Goal: Task Accomplishment & Management: Complete application form

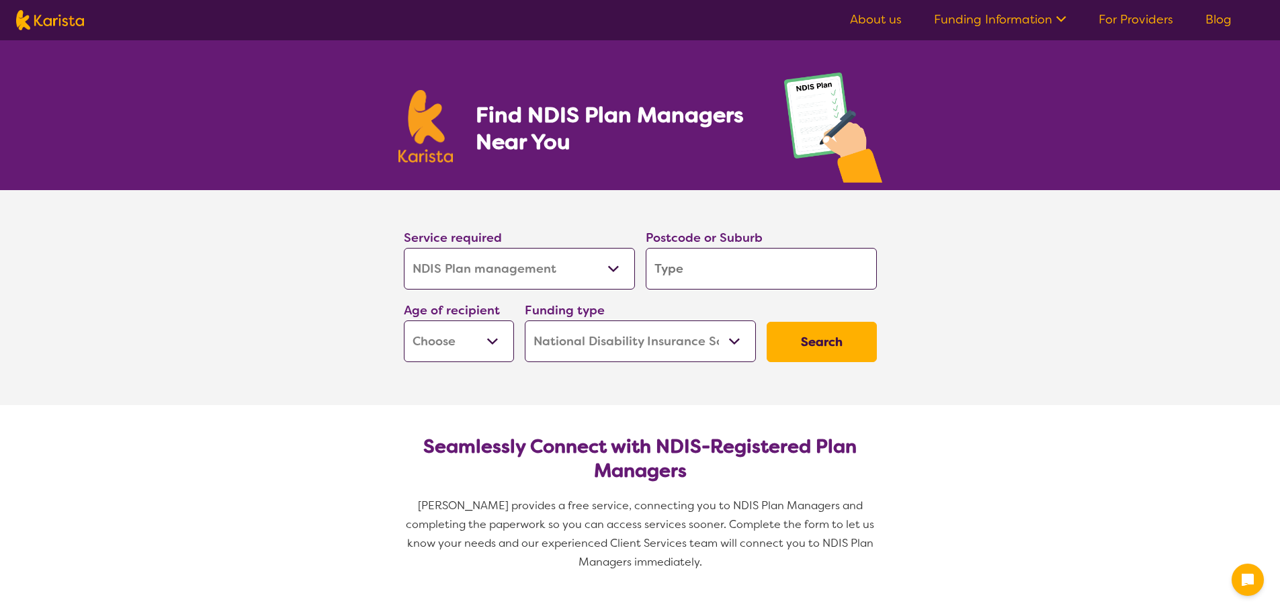
select select "NDIS Plan management"
select select "NDIS"
select select "NDIS Plan management"
select select "NDIS"
click at [695, 263] on input "search" at bounding box center [761, 269] width 231 height 42
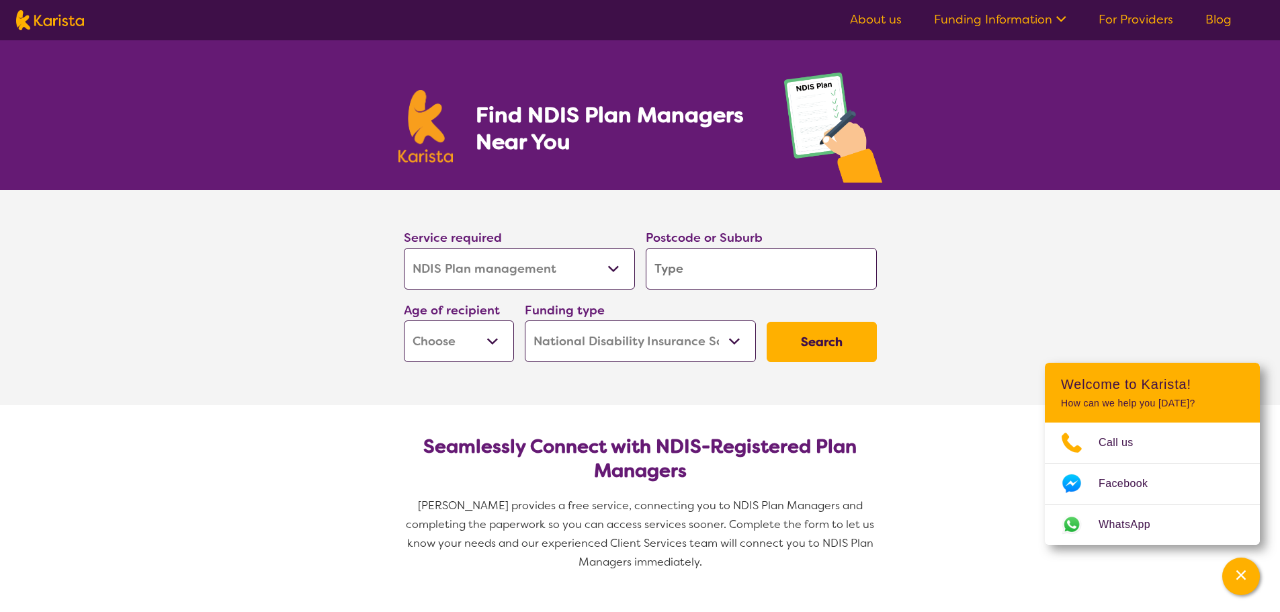
type input "2"
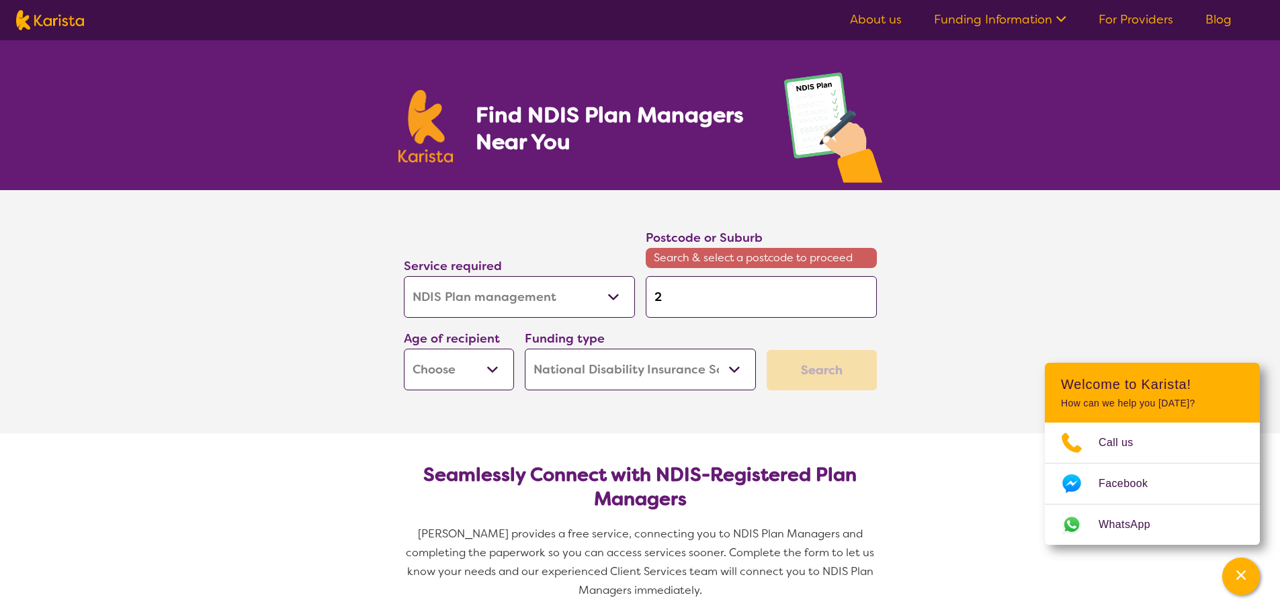
type input "27"
type input "275"
type input "2756"
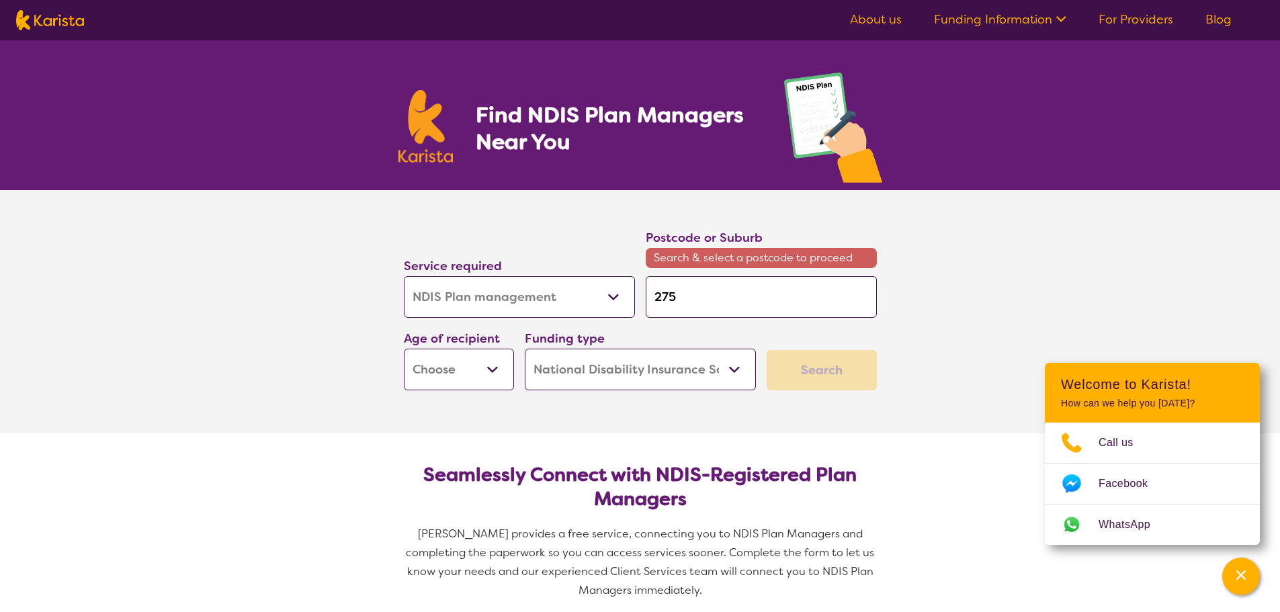
type input "2756"
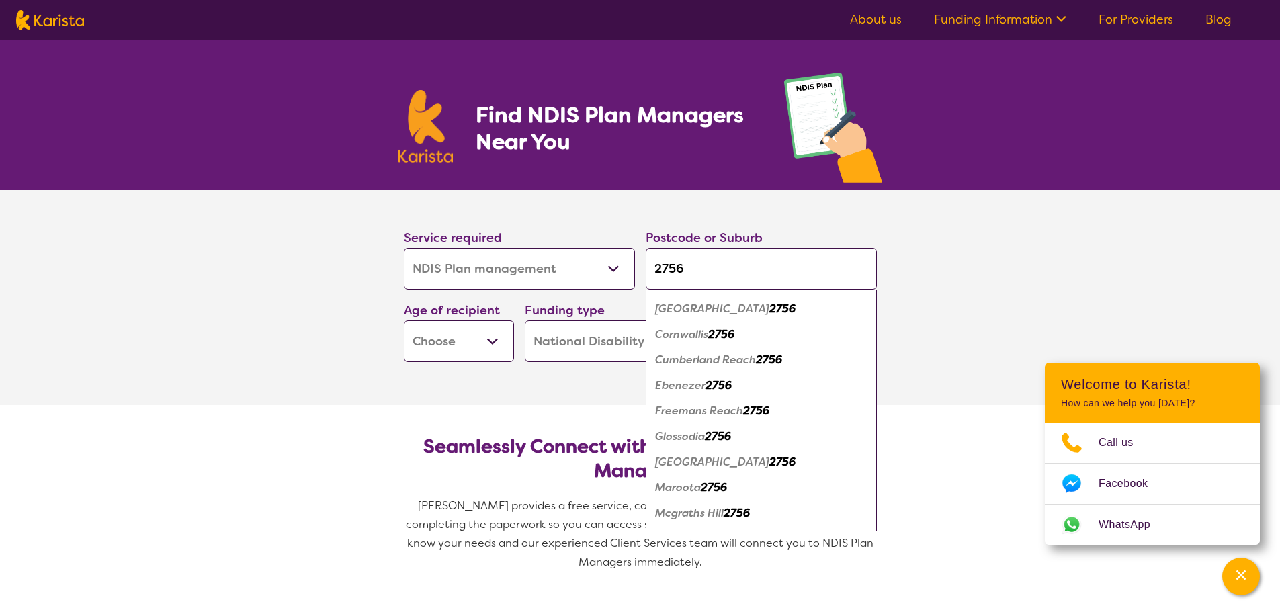
scroll to position [134, 0]
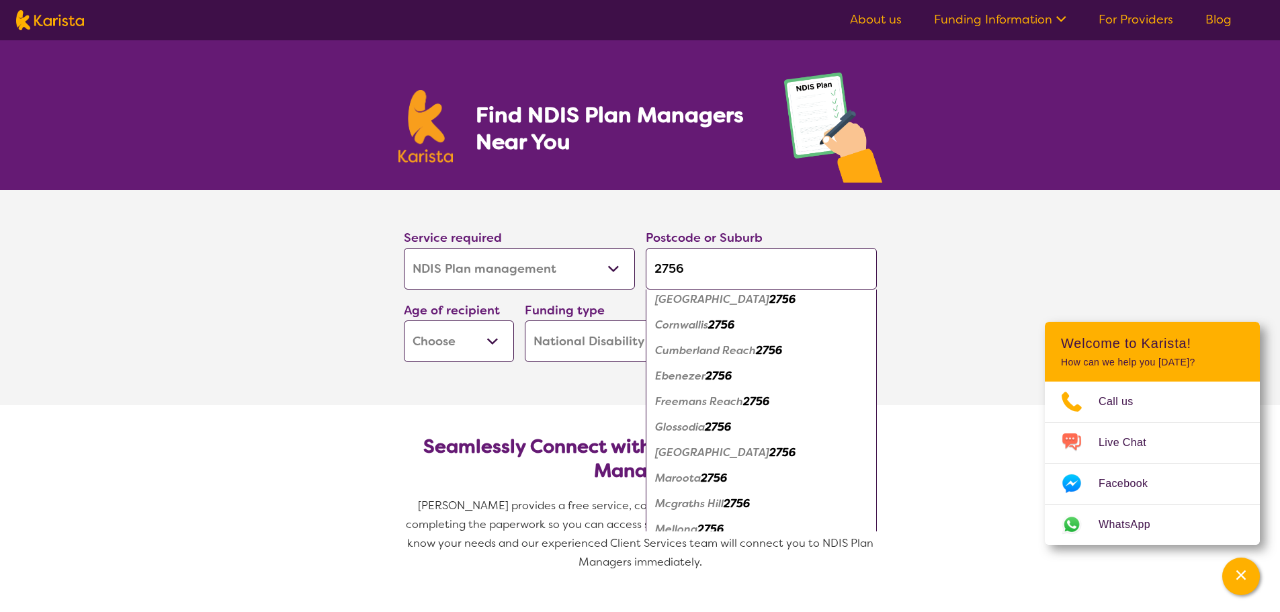
type input "2756"
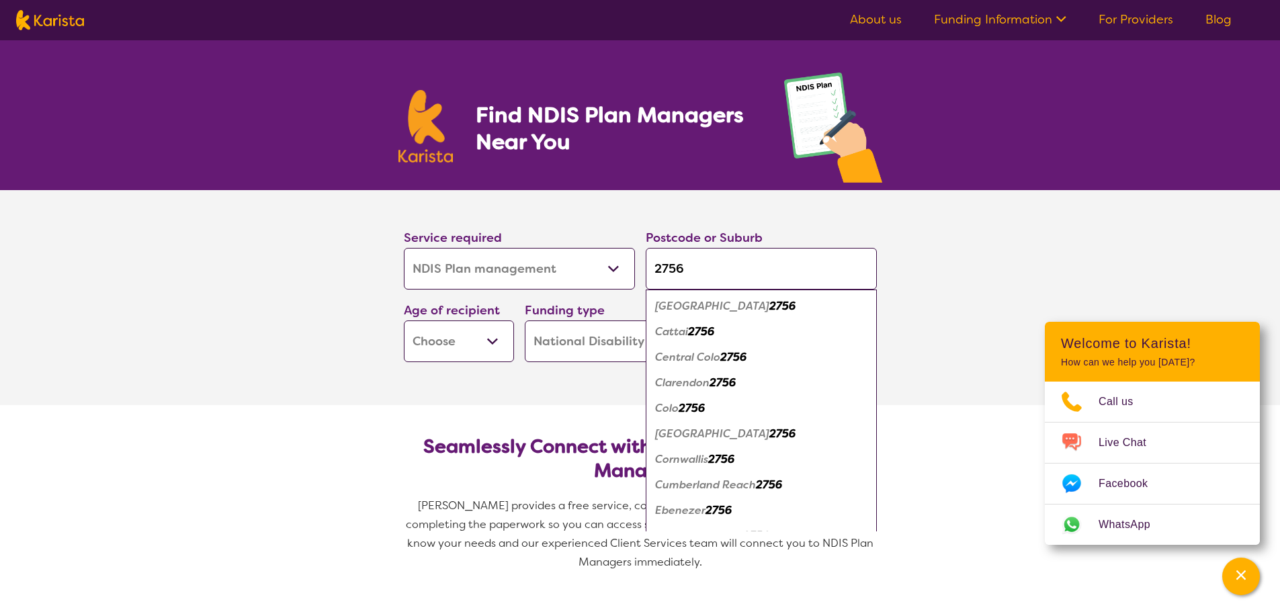
click at [737, 457] on h2 "Seamlessly Connect with NDIS-Registered Plan Managers" at bounding box center [641, 459] width 452 height 48
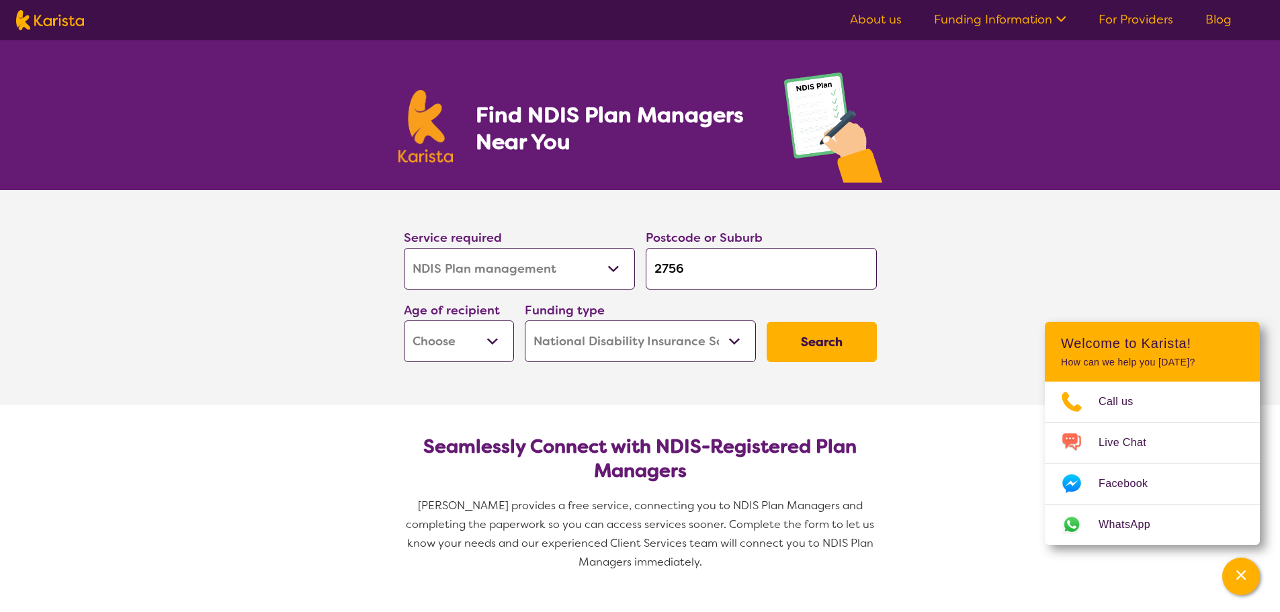
click at [666, 342] on select "Home Care Package (HCP) National Disability Insurance Scheme (NDIS) I don't know" at bounding box center [640, 342] width 231 height 42
click at [479, 340] on select "Early Childhood - 0 to 9 Child - 10 to 11 Adolescent - 12 to 17 Adult - 18 to 6…" at bounding box center [459, 342] width 110 height 42
select select "AD"
click at [404, 321] on select "Early Childhood - 0 to 9 Child - 10 to 11 Adolescent - 12 to 17 Adult - 18 to 6…" at bounding box center [459, 342] width 110 height 42
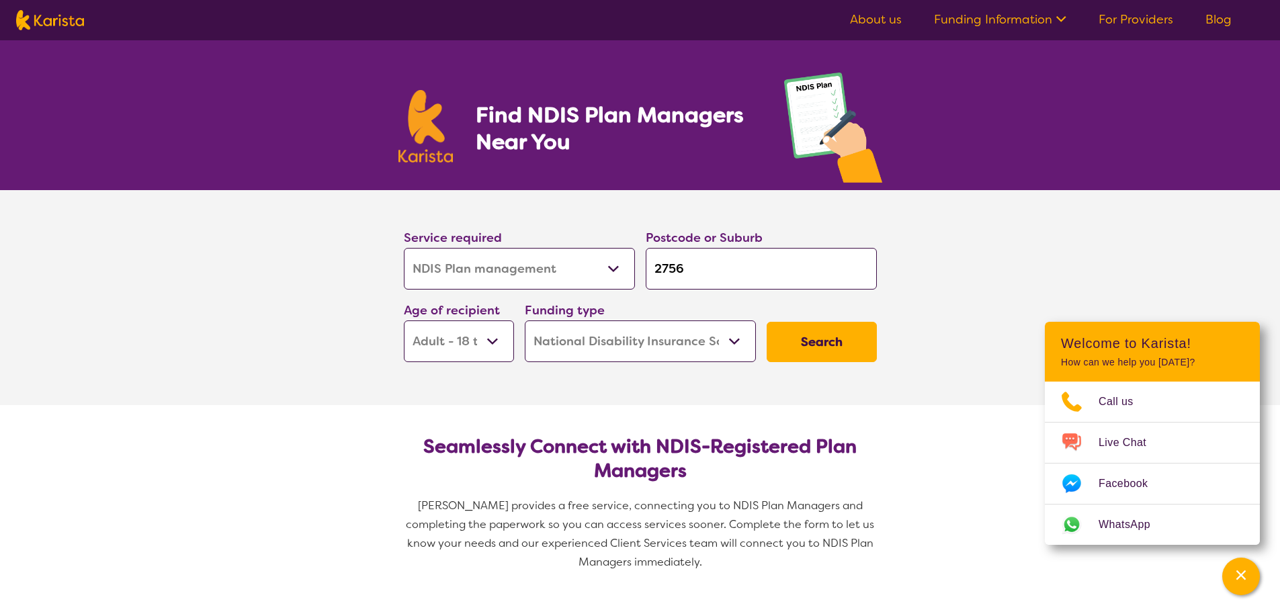
select select "AD"
click at [813, 347] on button "Search" at bounding box center [822, 342] width 110 height 40
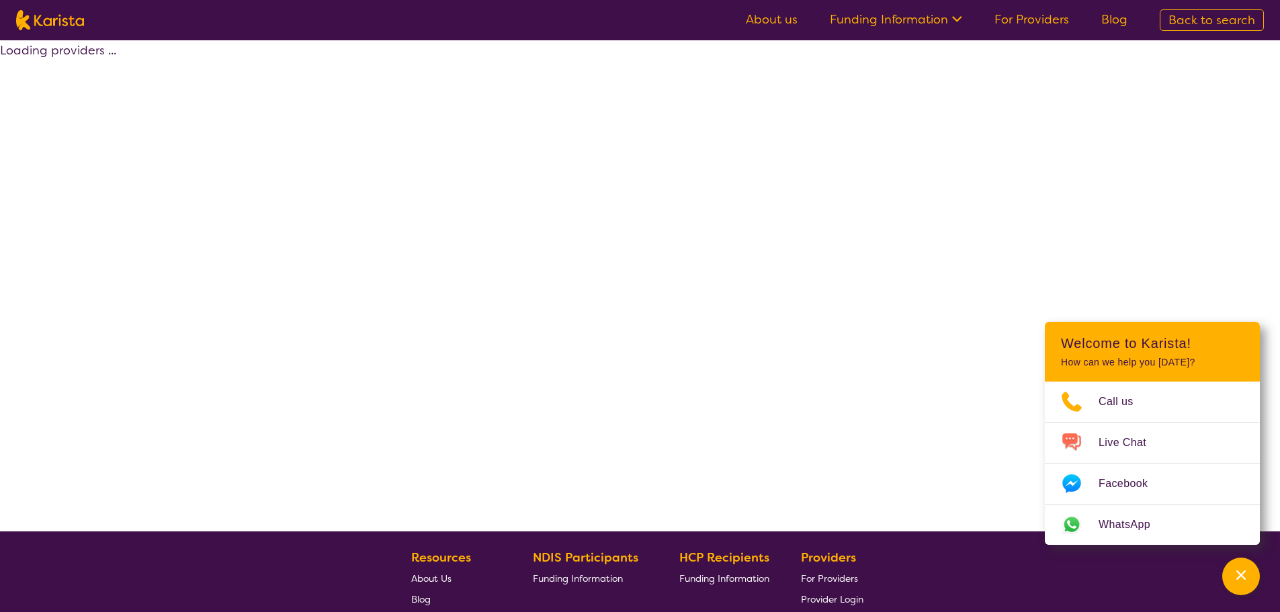
select select "by_score"
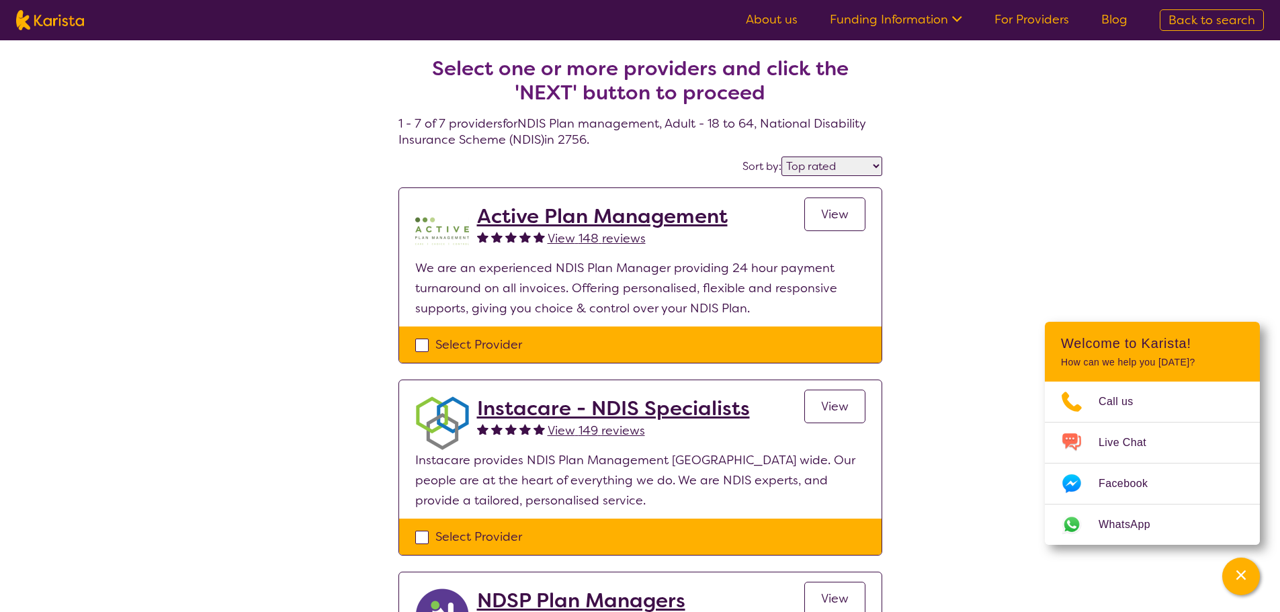
click at [835, 210] on span "View" at bounding box center [835, 214] width 28 height 16
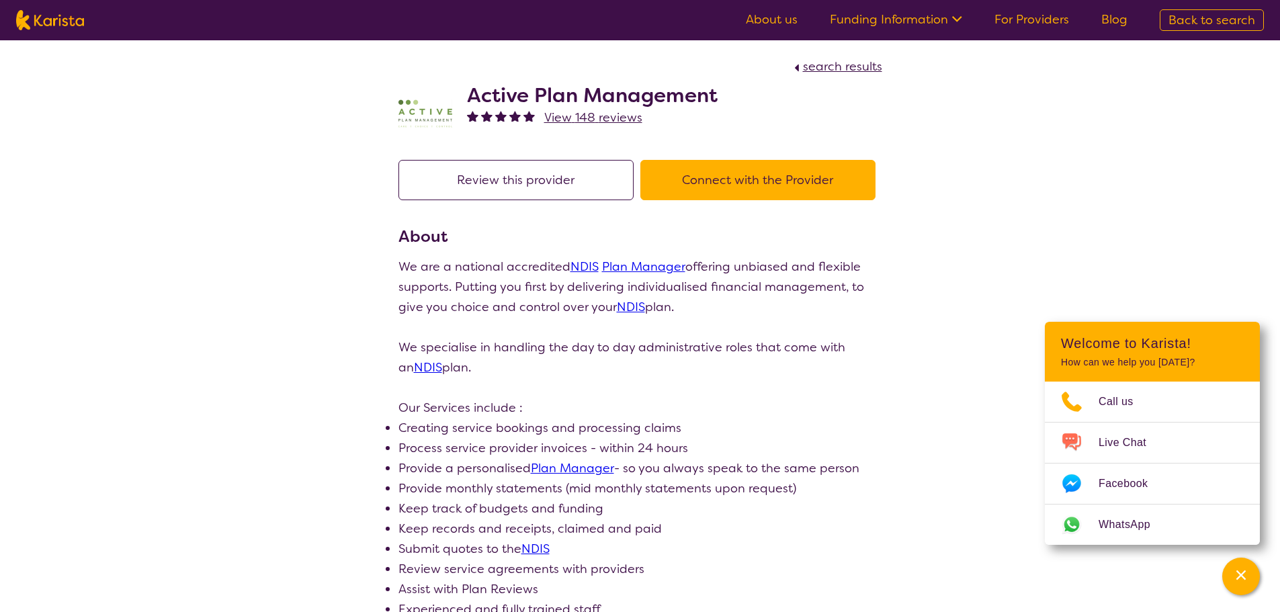
click at [584, 183] on button "Review this provider" at bounding box center [516, 180] width 235 height 40
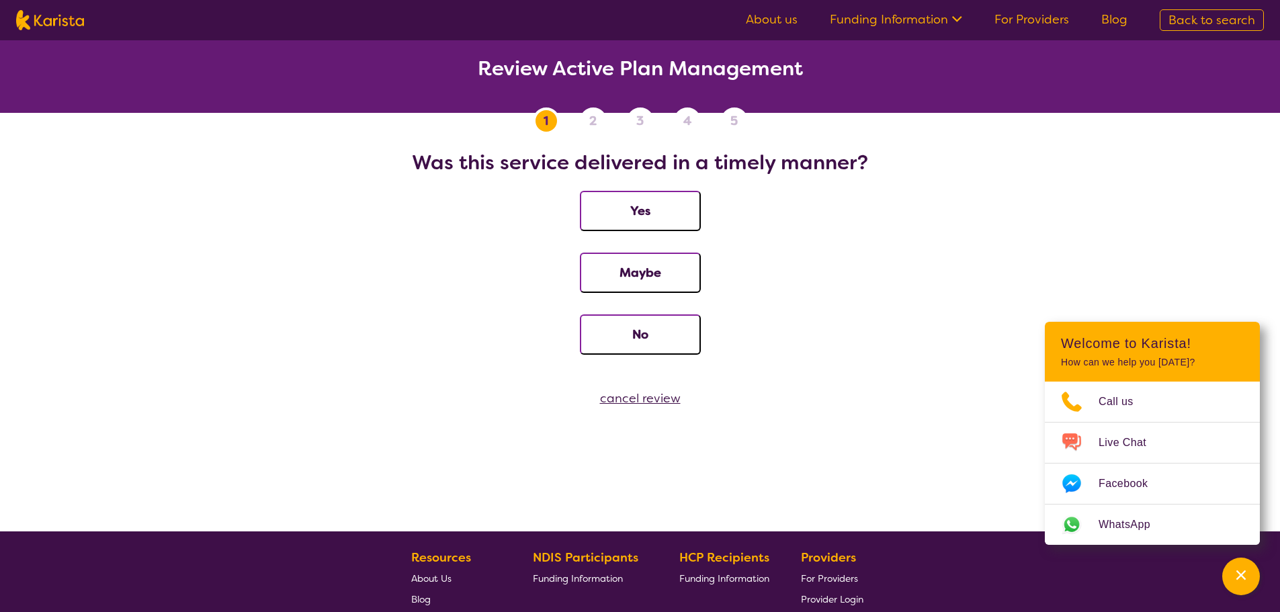
click at [653, 401] on div "cancel review" at bounding box center [640, 398] width 1280 height 20
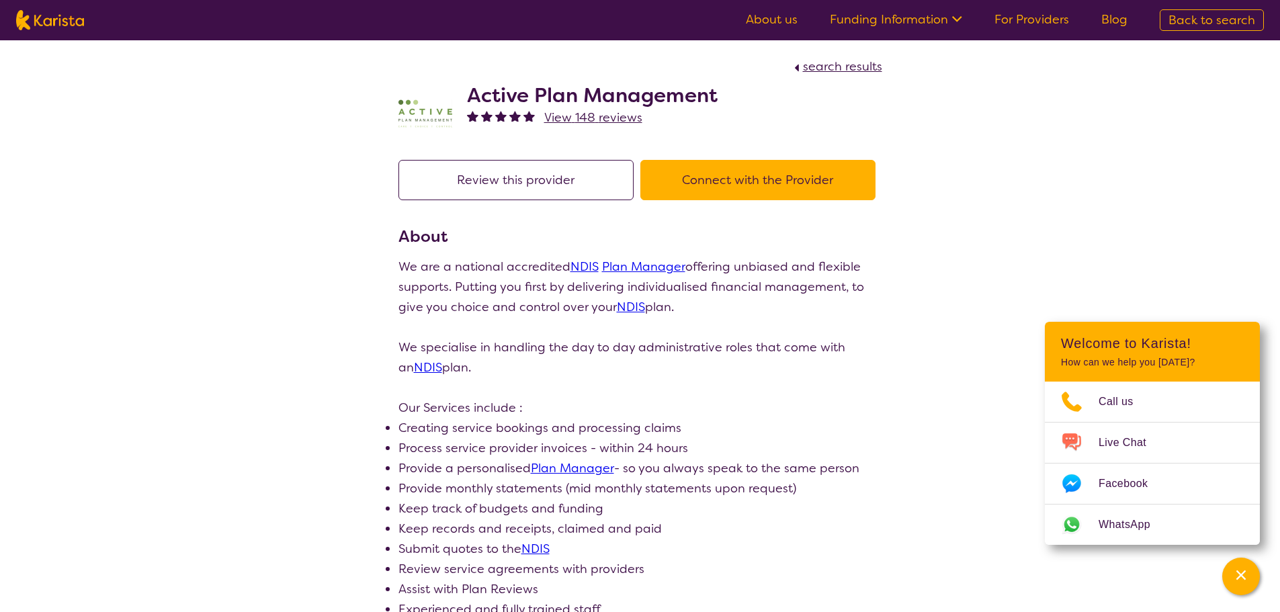
click at [589, 118] on span "View 148 reviews" at bounding box center [593, 118] width 98 height 16
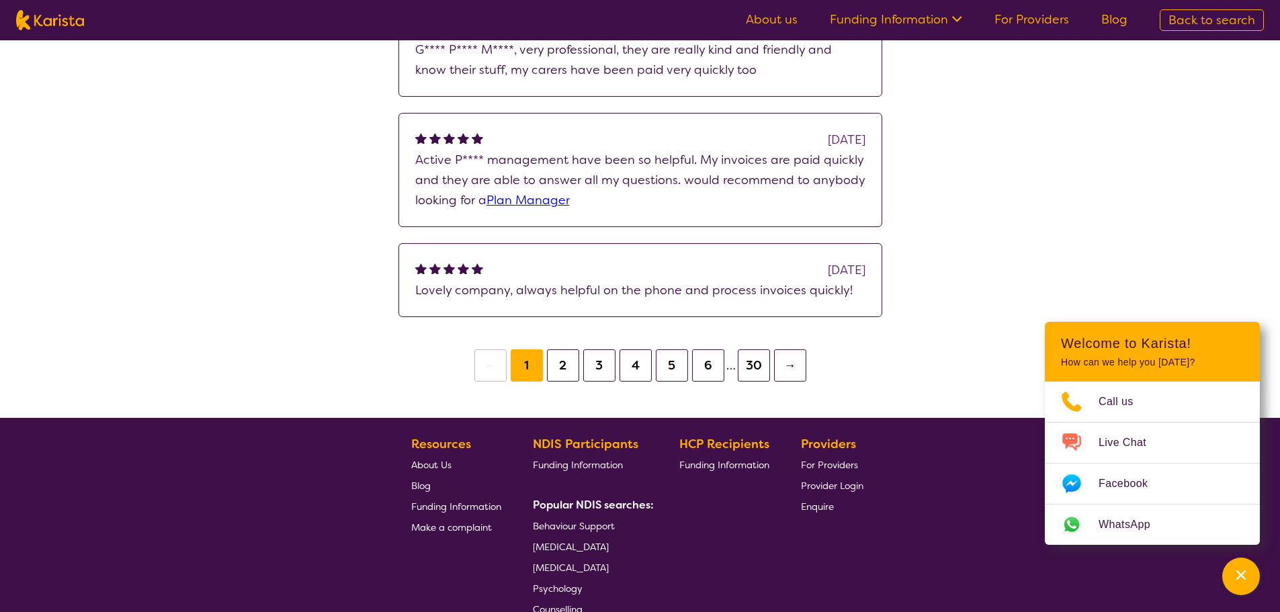
scroll to position [470, 0]
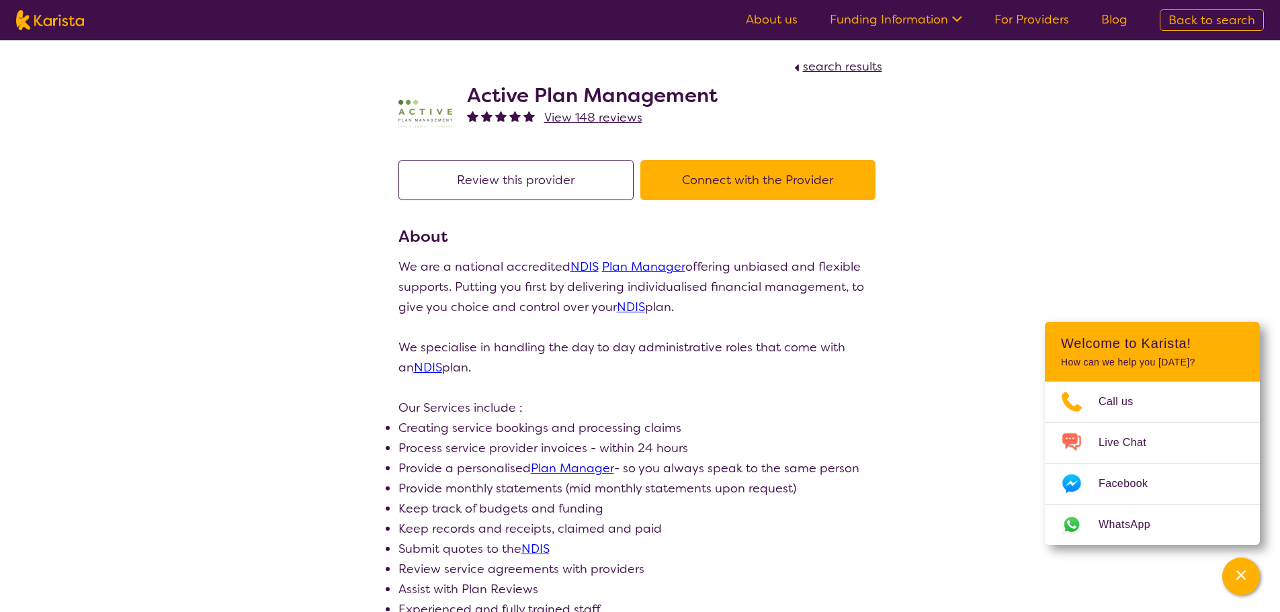
click at [756, 188] on button "Connect with the Provider" at bounding box center [757, 180] width 235 height 40
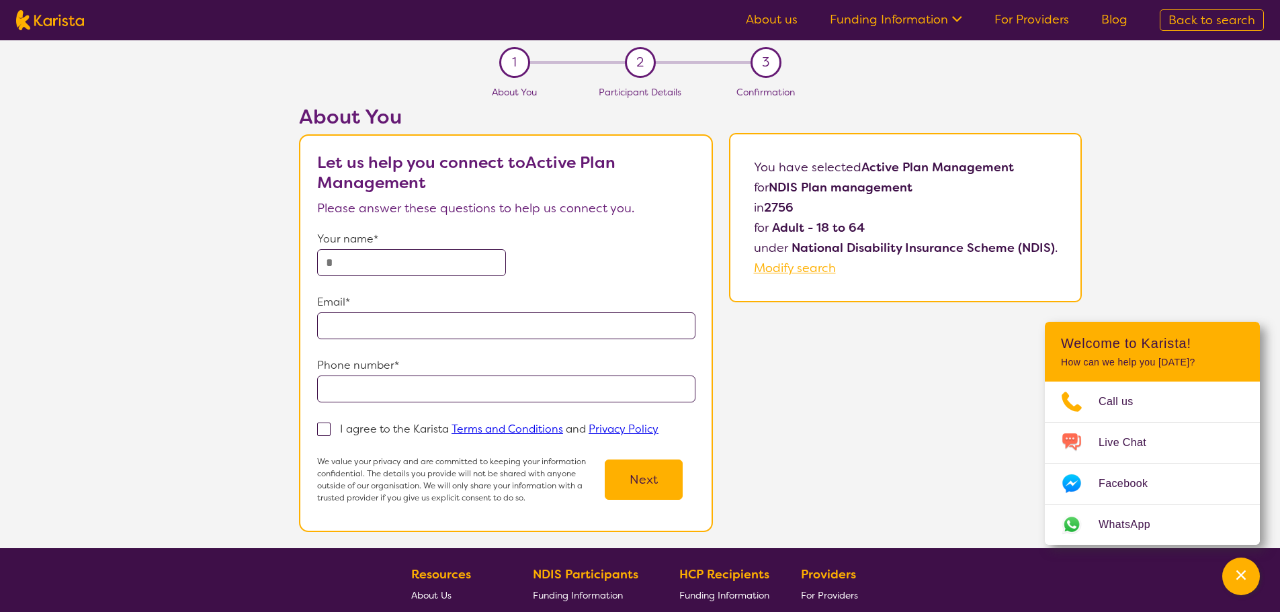
click at [447, 260] on input "text" at bounding box center [411, 262] width 189 height 27
type input "**********"
click at [925, 19] on link "Funding Information" at bounding box center [896, 19] width 132 height 16
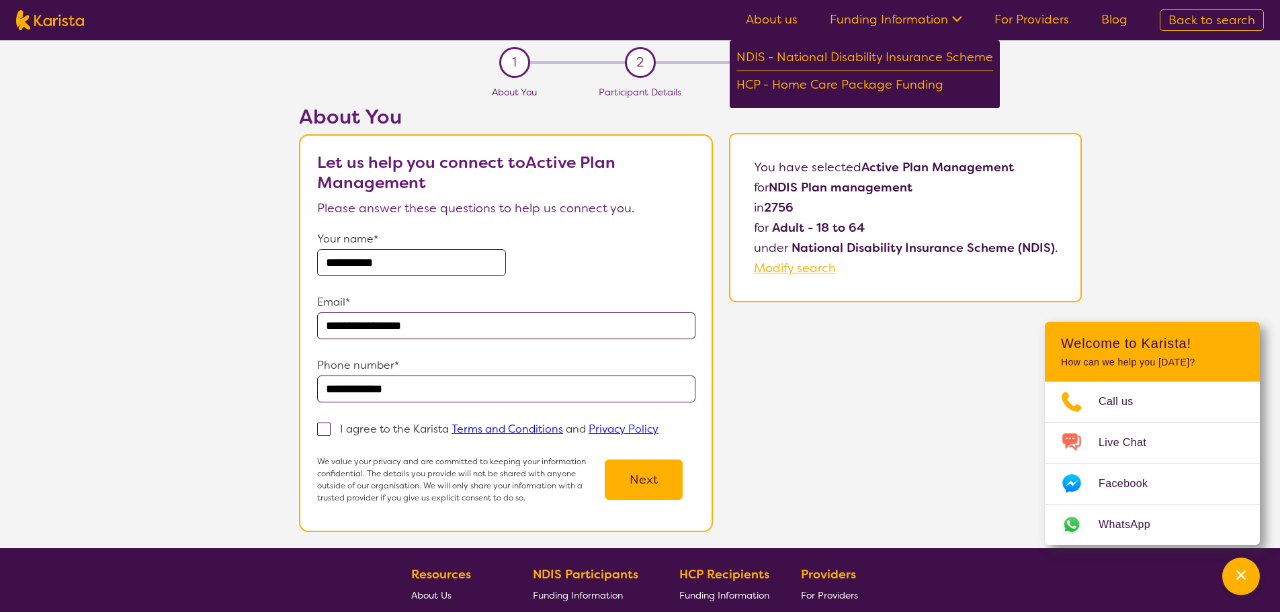
click at [902, 370] on div "**********" at bounding box center [690, 327] width 1179 height 444
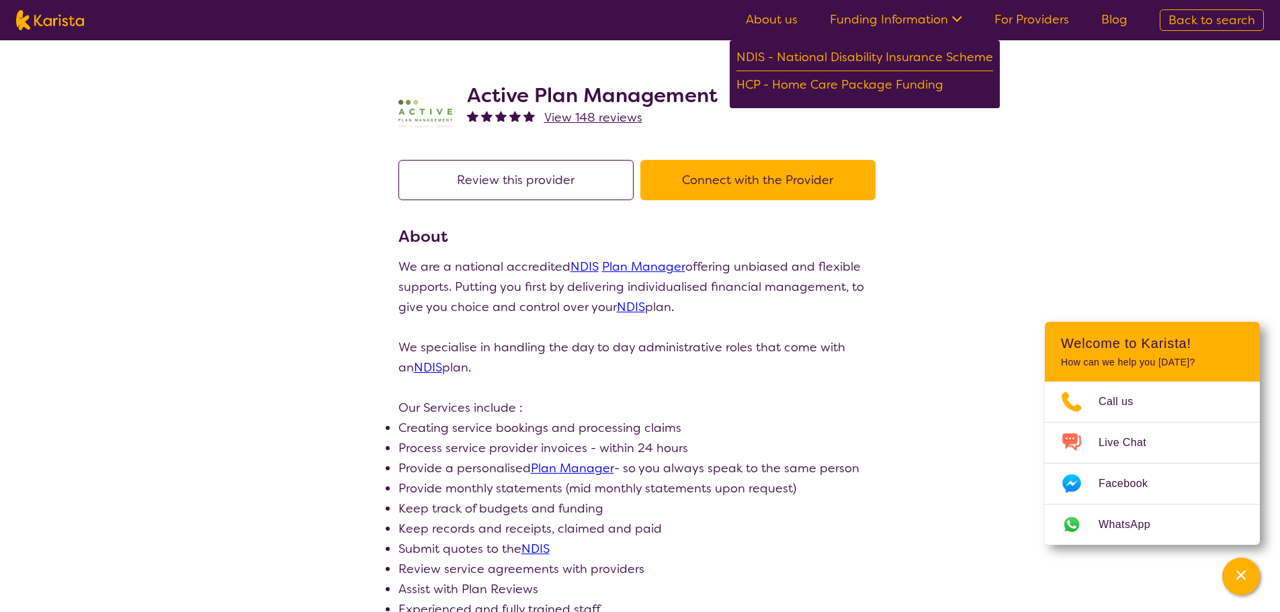
select select "by_score"
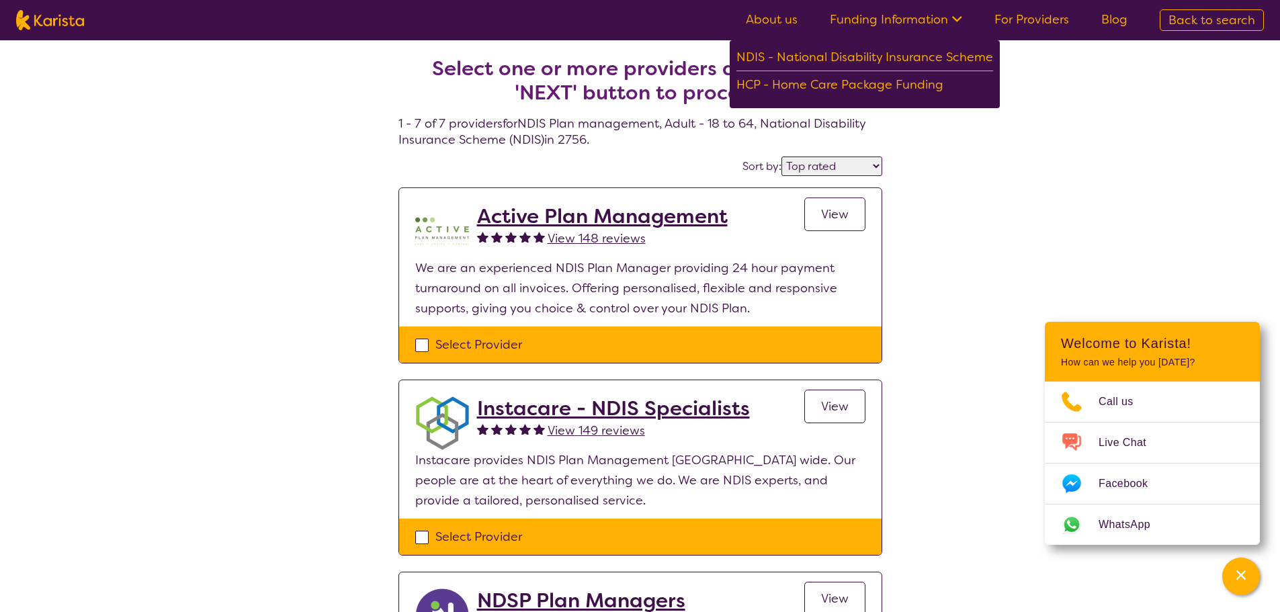
select select "NDIS Plan management"
select select "AD"
select select "NDIS"
select select "NDIS Plan management"
select select "AD"
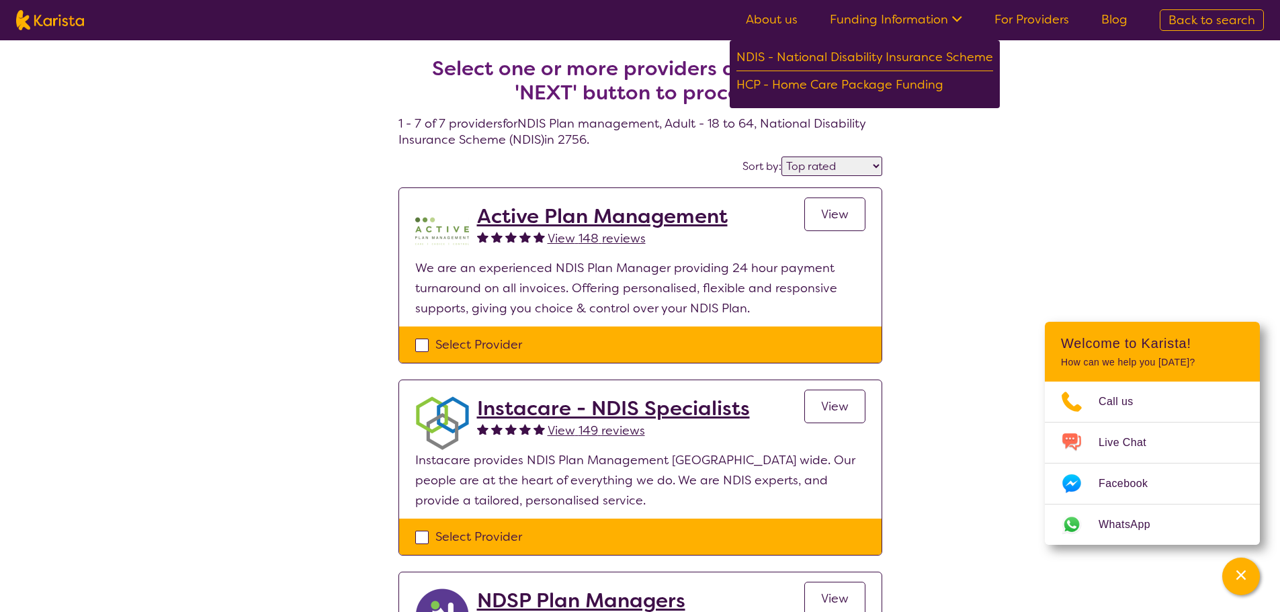
select select "NDIS"
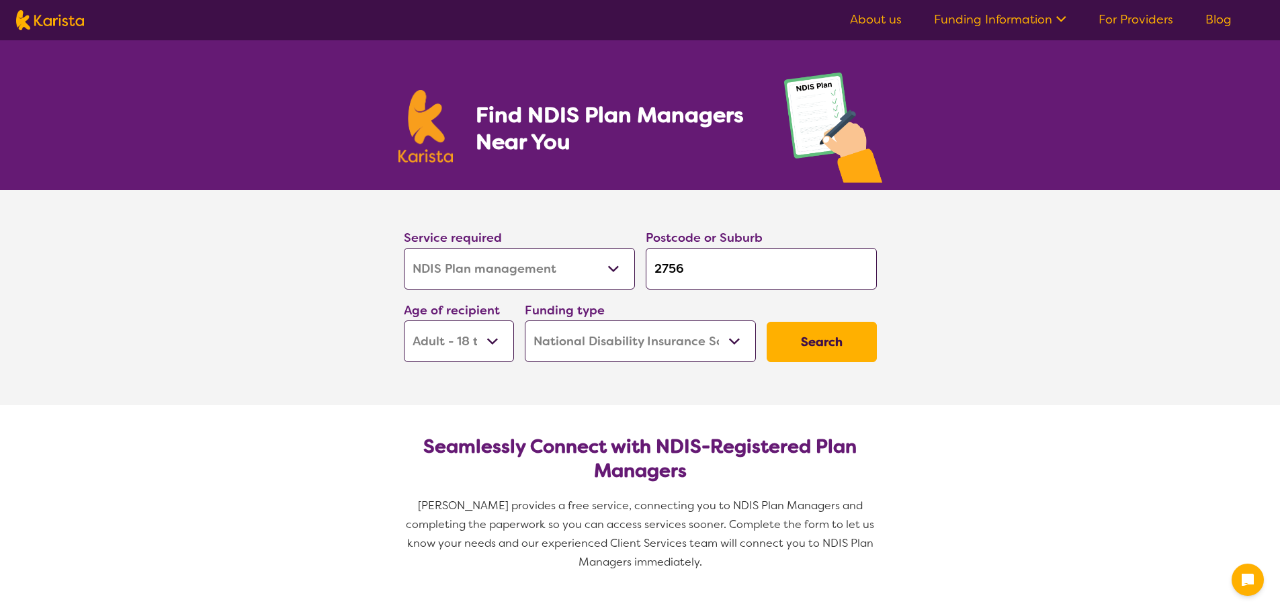
select select "NDIS Plan management"
select select "AD"
select select "NDIS"
select select "NDIS Plan management"
select select "AD"
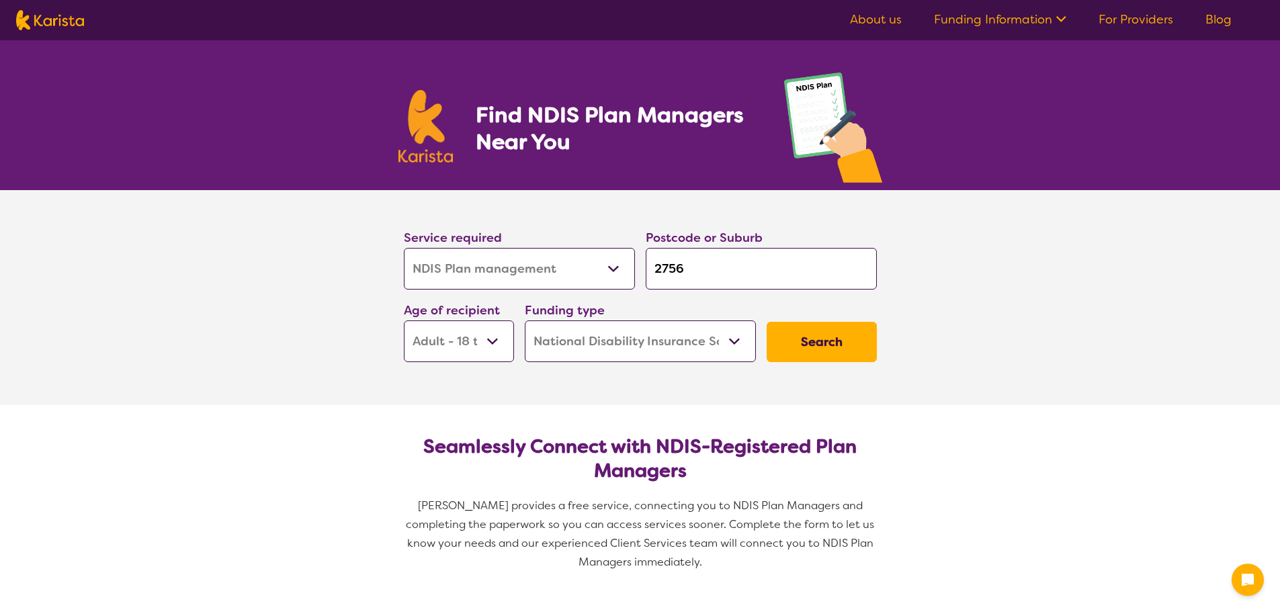
select select "NDIS"
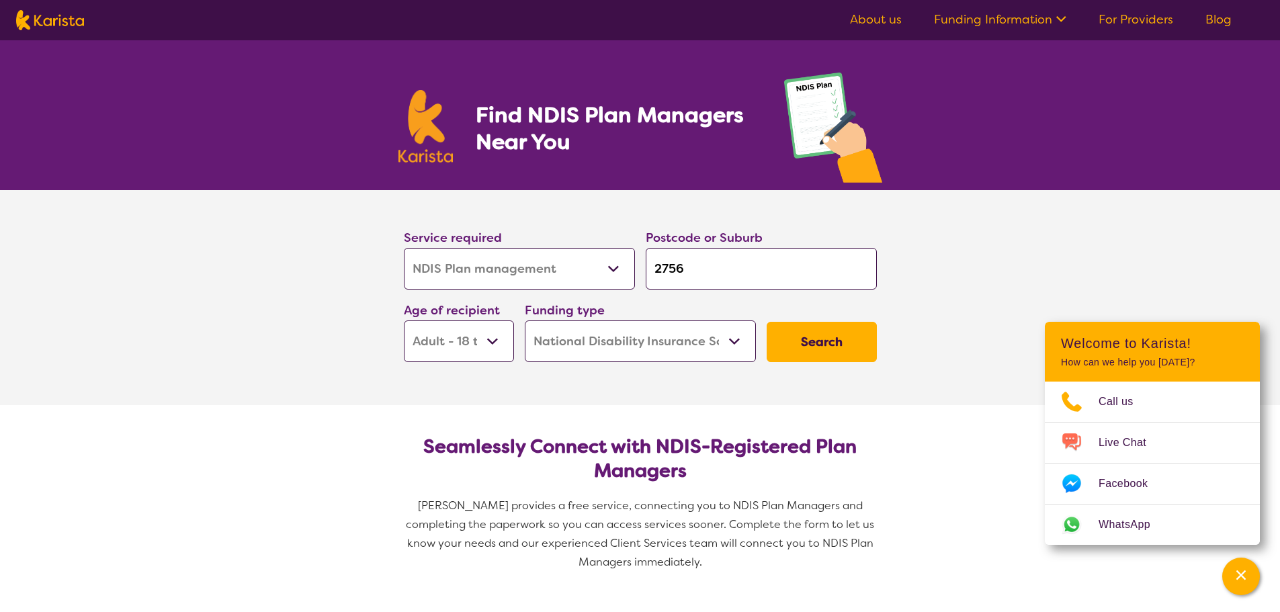
click at [804, 335] on button "Search" at bounding box center [822, 342] width 110 height 40
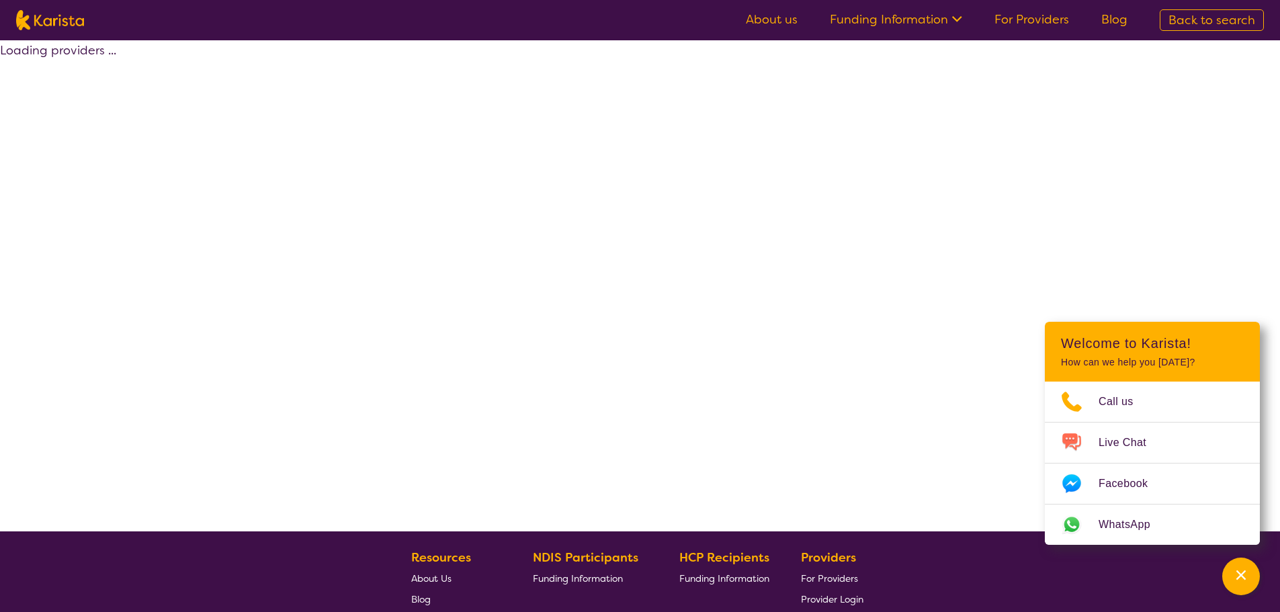
select select "by_score"
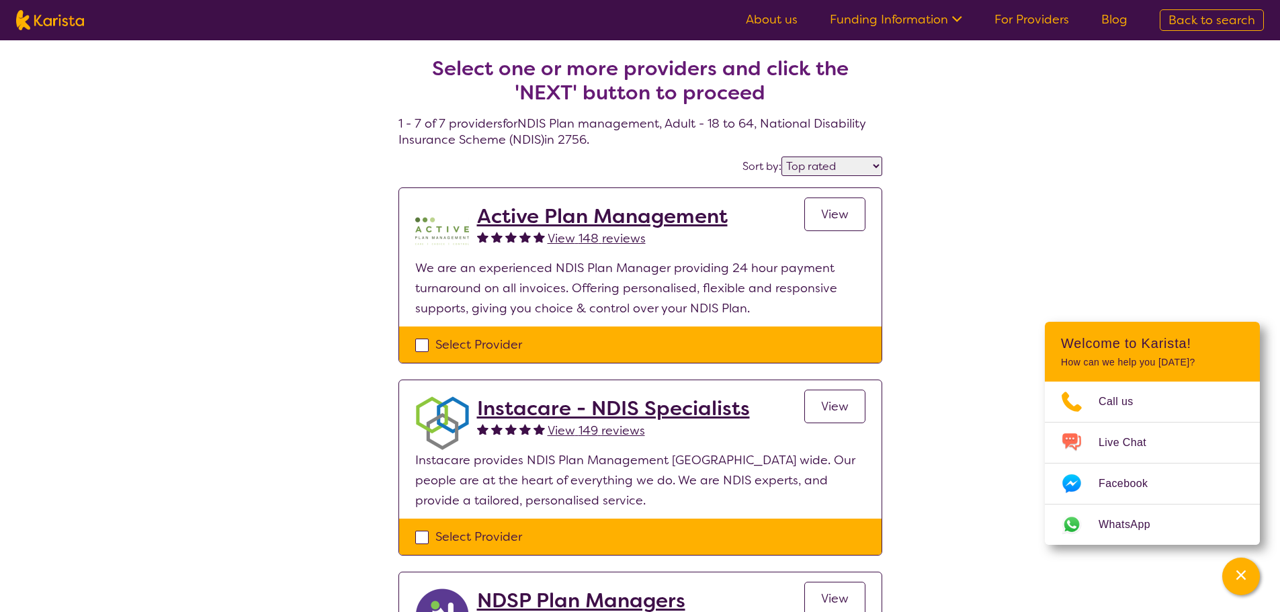
click at [839, 216] on span "View" at bounding box center [835, 214] width 28 height 16
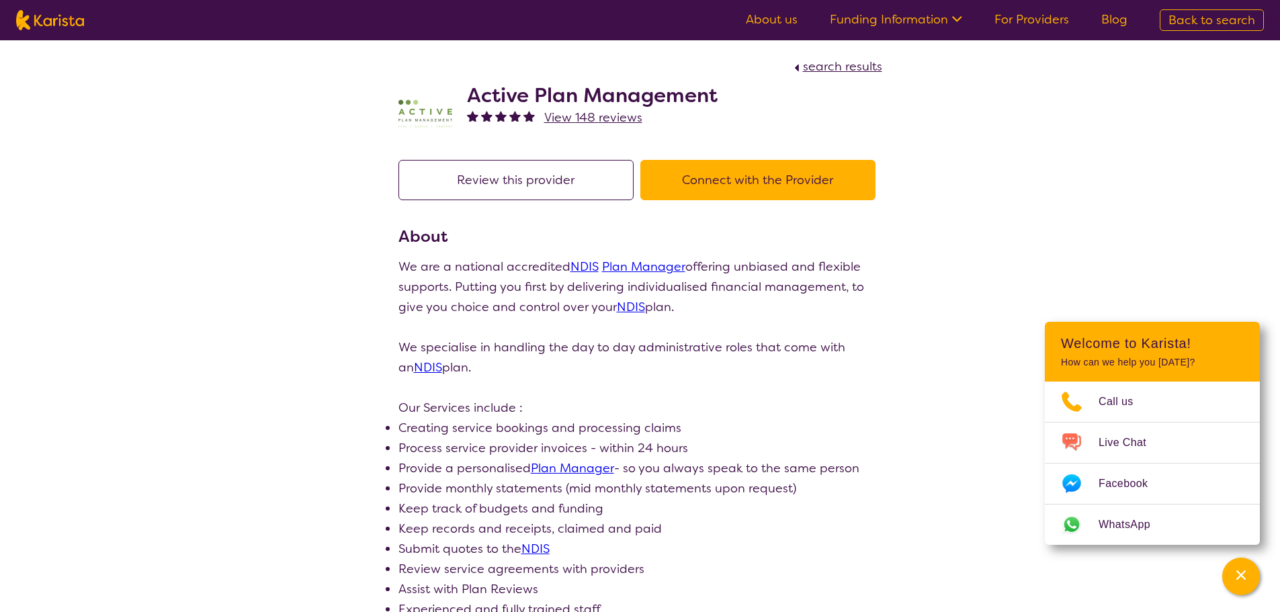
click at [787, 178] on button "Connect with the Provider" at bounding box center [757, 180] width 235 height 40
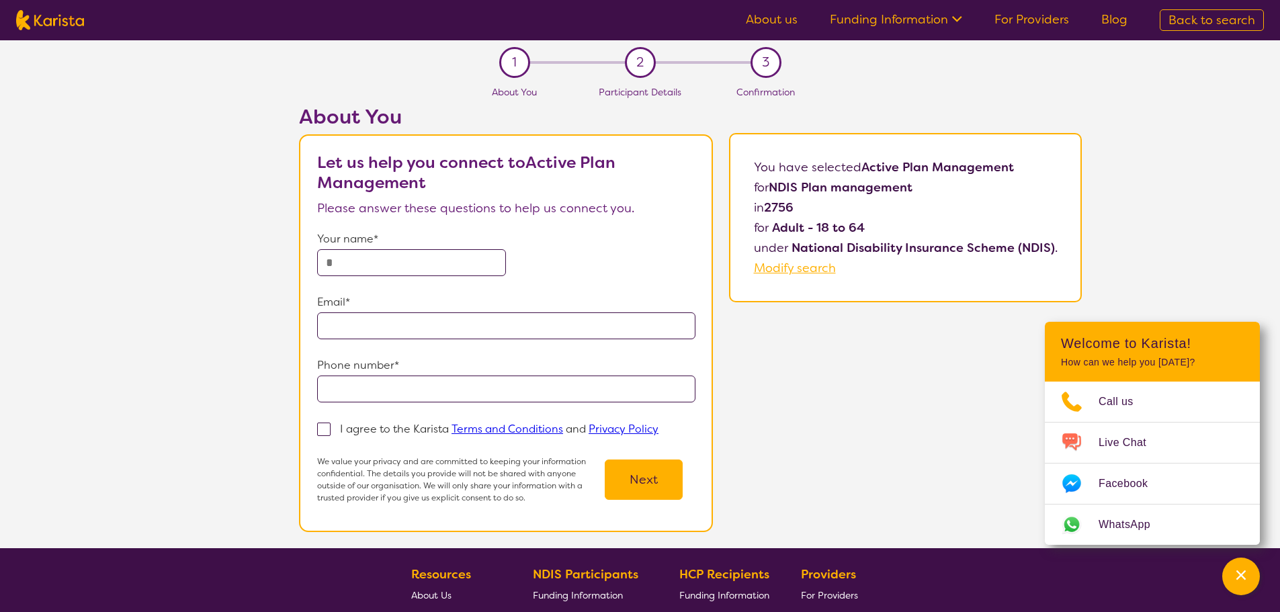
click at [438, 256] on input "text" at bounding box center [411, 262] width 189 height 27
type input "**********"
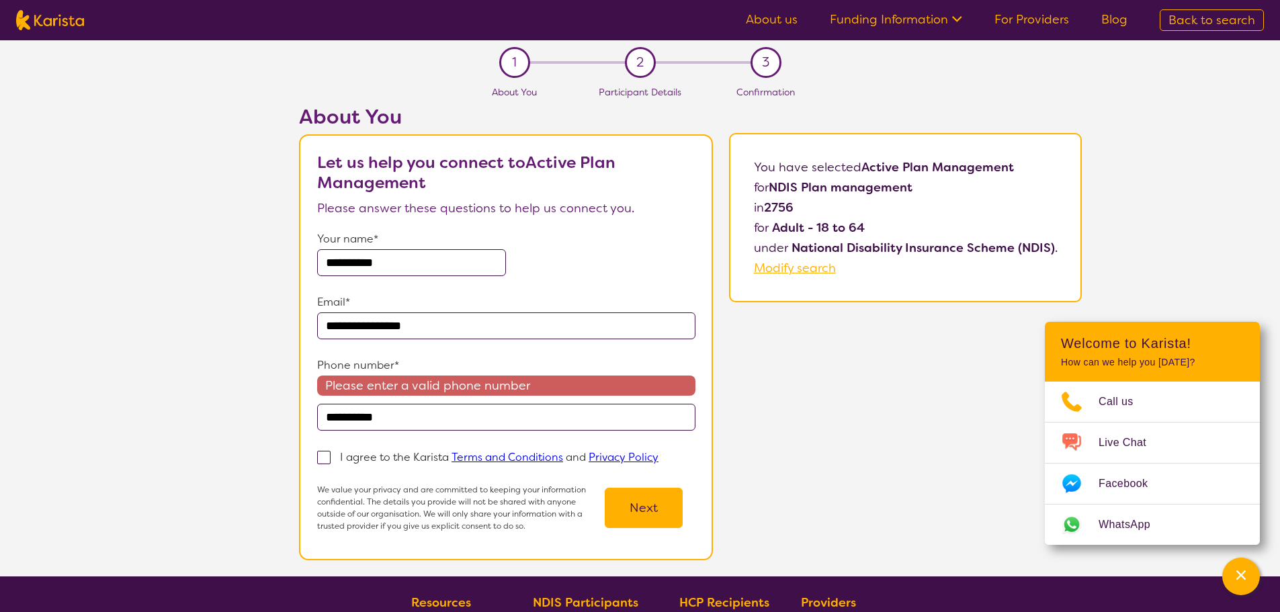
type input "**********"
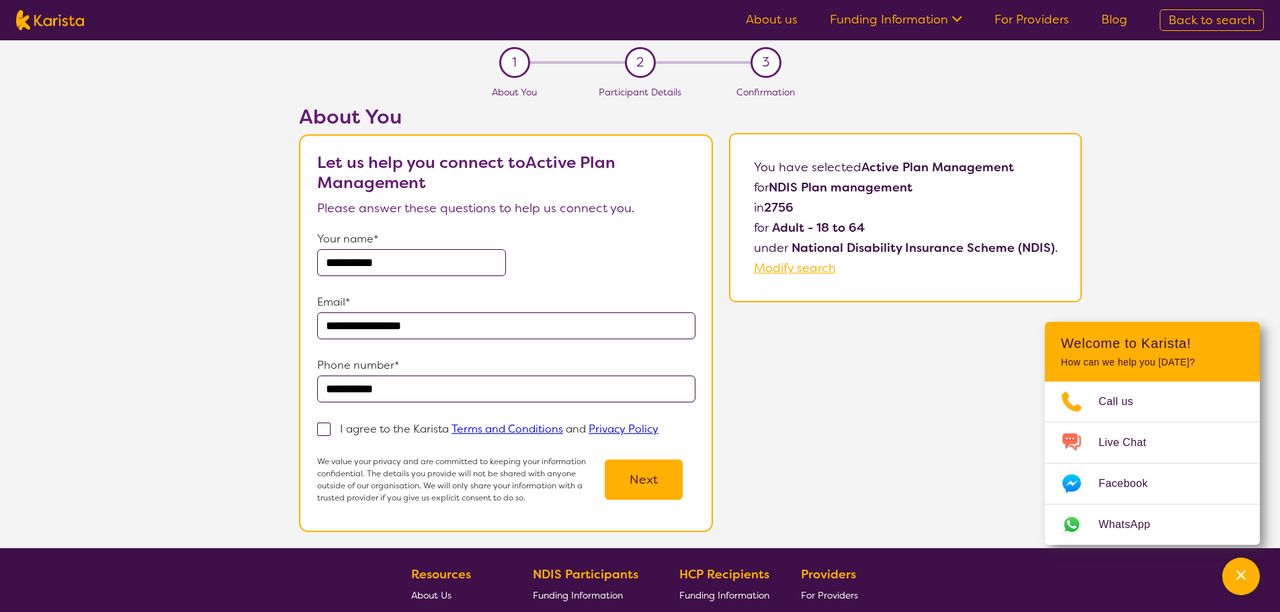
scroll to position [260, 0]
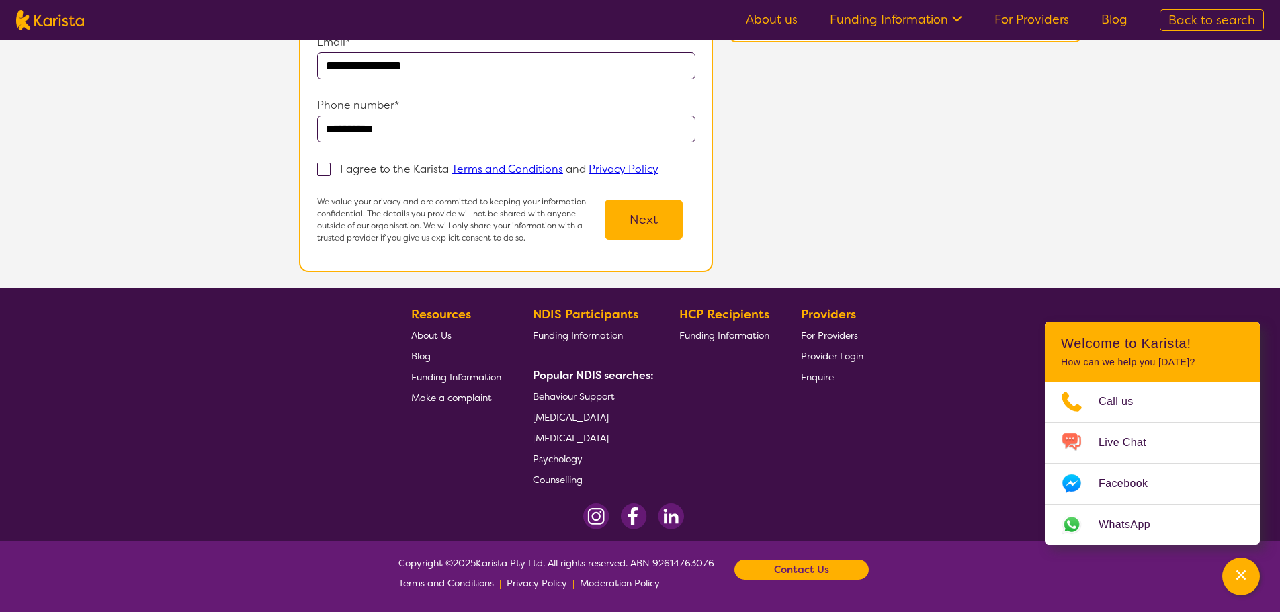
click at [531, 172] on link "Terms and Conditions" at bounding box center [508, 169] width 112 height 14
click at [322, 167] on span at bounding box center [323, 169] width 13 height 13
click at [659, 167] on input "I agree to the Karista Terms and Conditions and Privacy Policy" at bounding box center [663, 168] width 9 height 9
checkbox input "true"
click at [627, 222] on button "Next" at bounding box center [644, 220] width 78 height 40
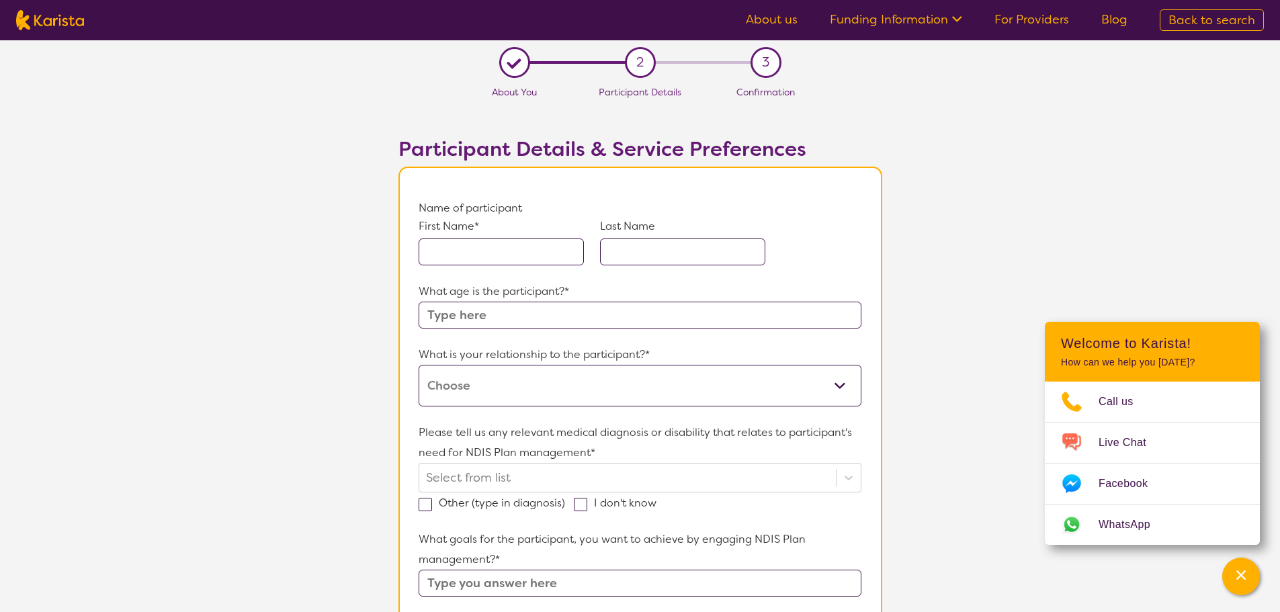
click at [510, 255] on input "text" at bounding box center [501, 252] width 165 height 27
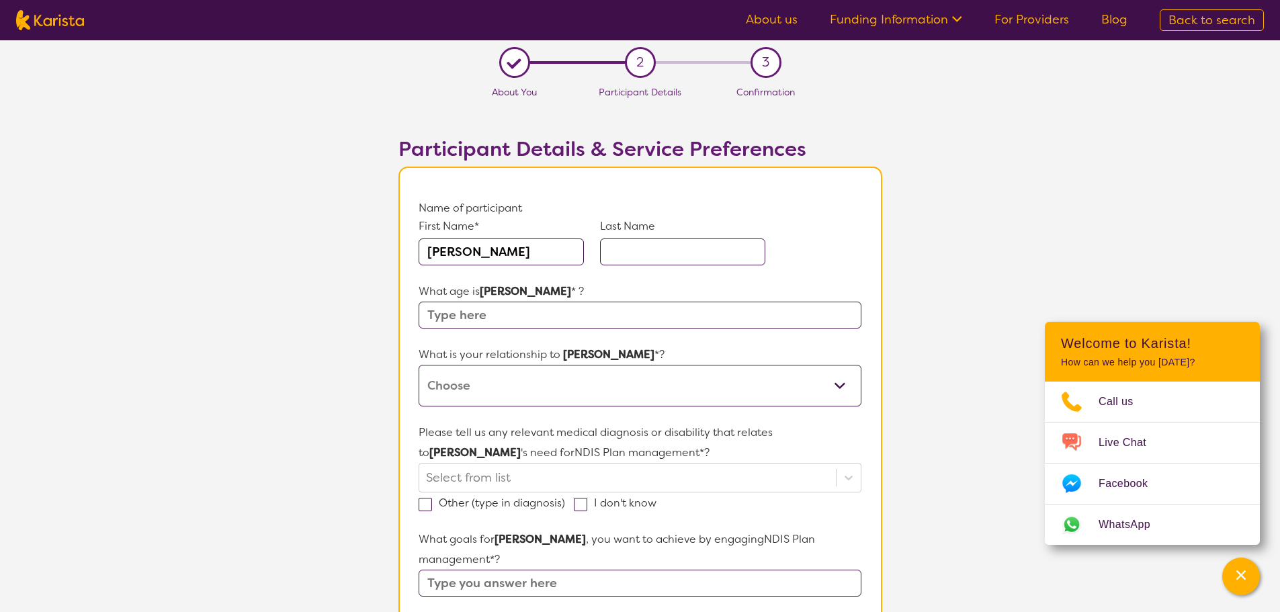
type input "Jocelyn"
type input "Pye"
type input "20"
click at [620, 379] on select "This request is for myself I am their parent I am their child I am their spouse…" at bounding box center [640, 386] width 442 height 42
select select "I am their parent"
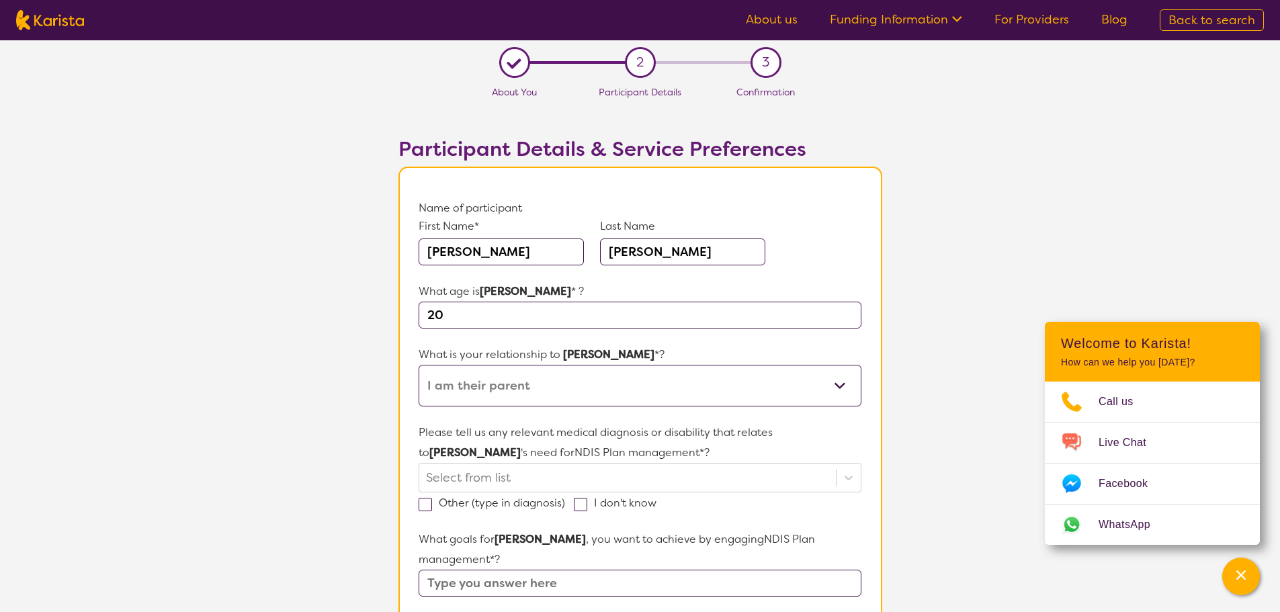
click at [419, 365] on select "This request is for myself I am their parent I am their child I am their spouse…" at bounding box center [640, 386] width 442 height 42
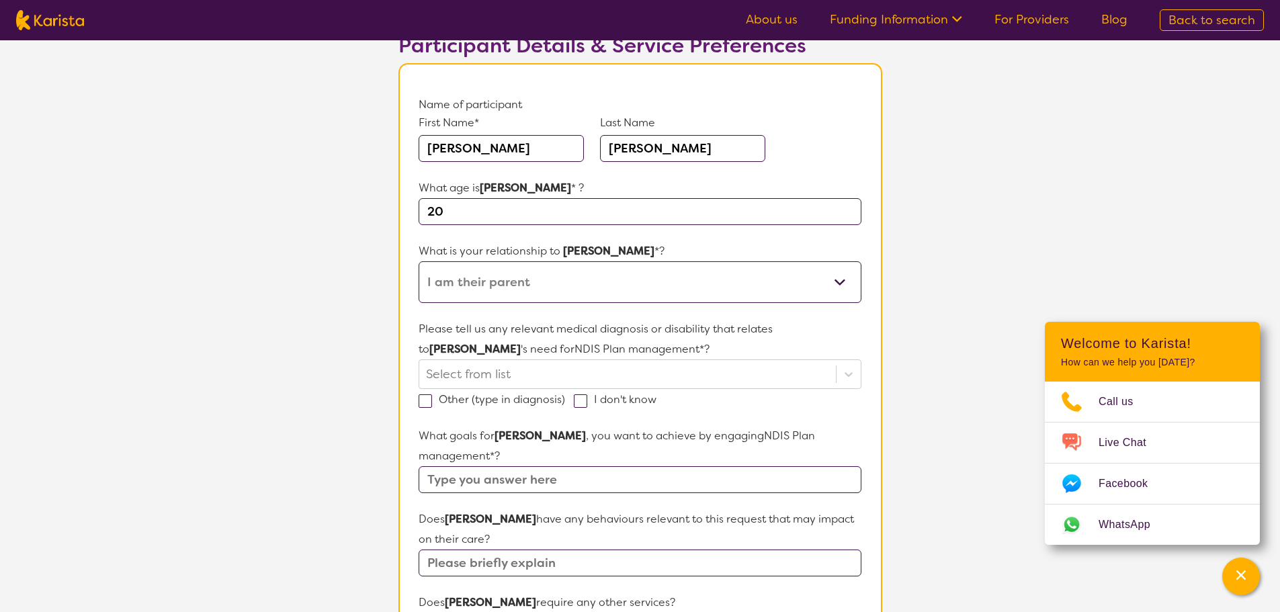
scroll to position [134, 0]
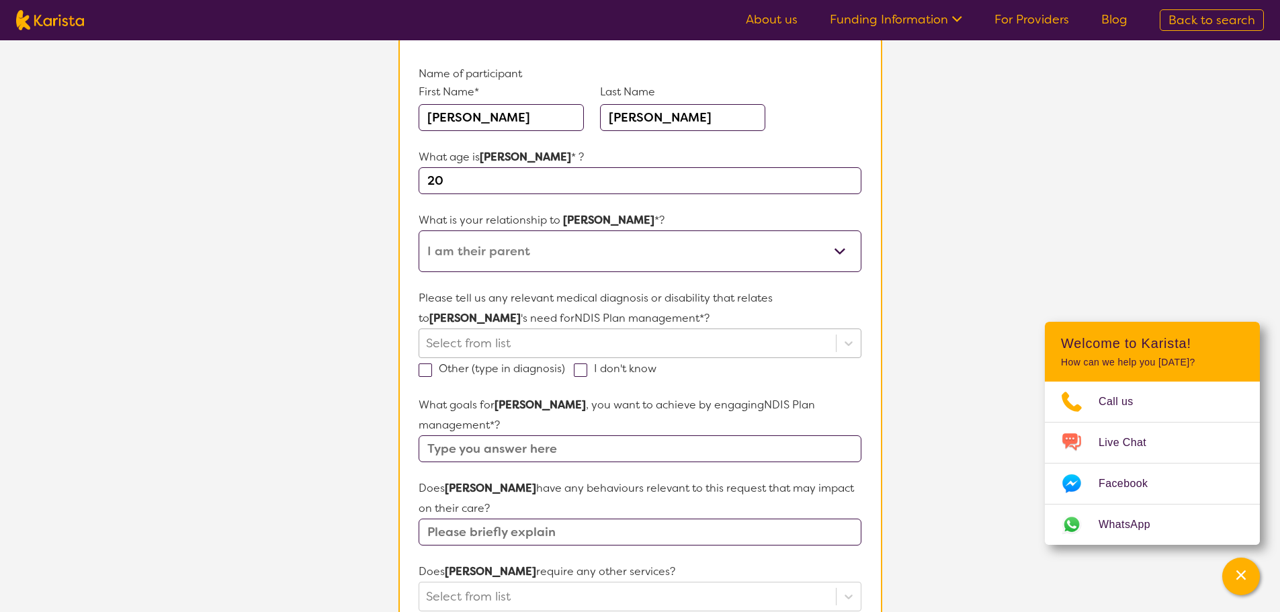
click at [543, 347] on div at bounding box center [627, 343] width 403 height 23
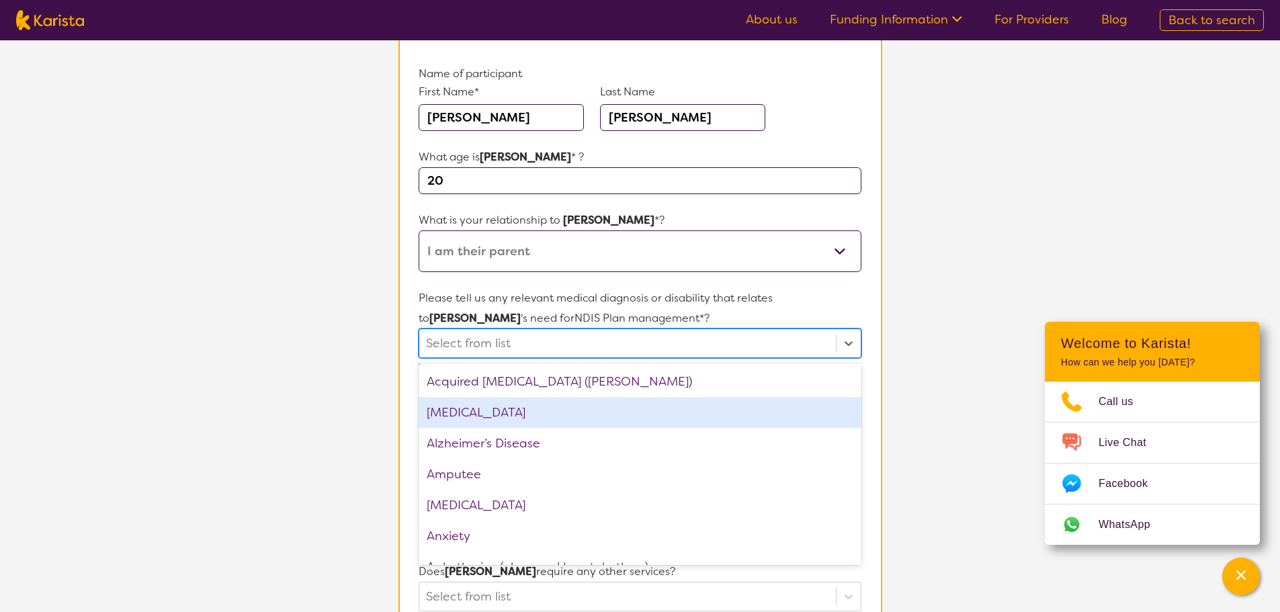
click at [501, 404] on div "ADHD" at bounding box center [640, 412] width 442 height 31
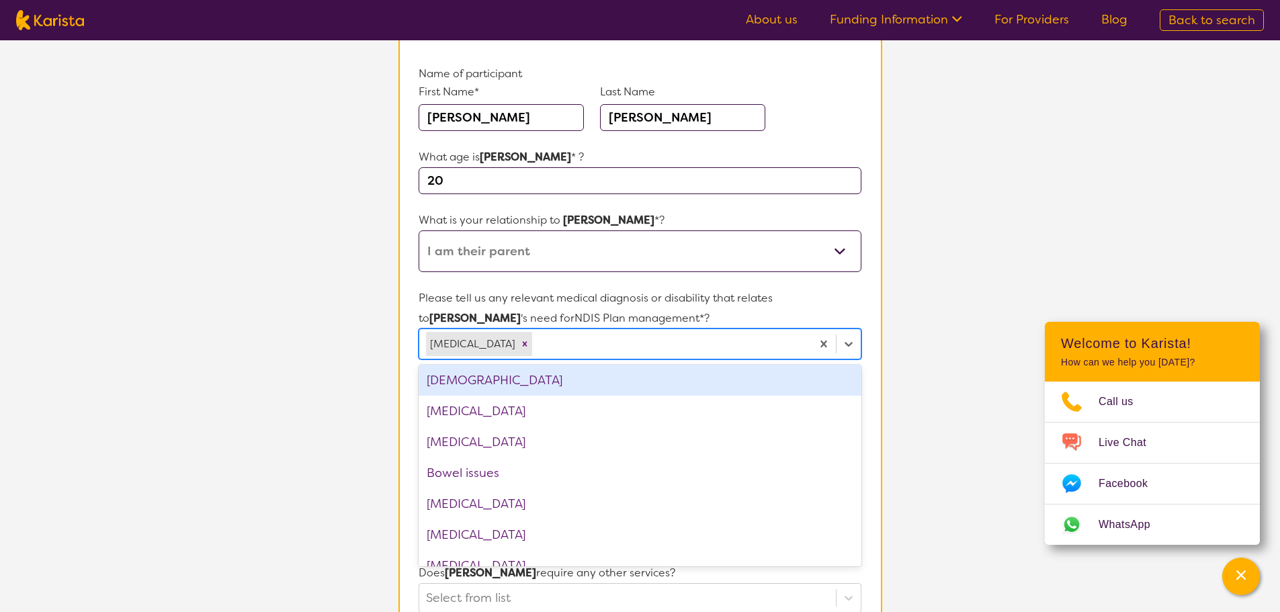
scroll to position [269, 0]
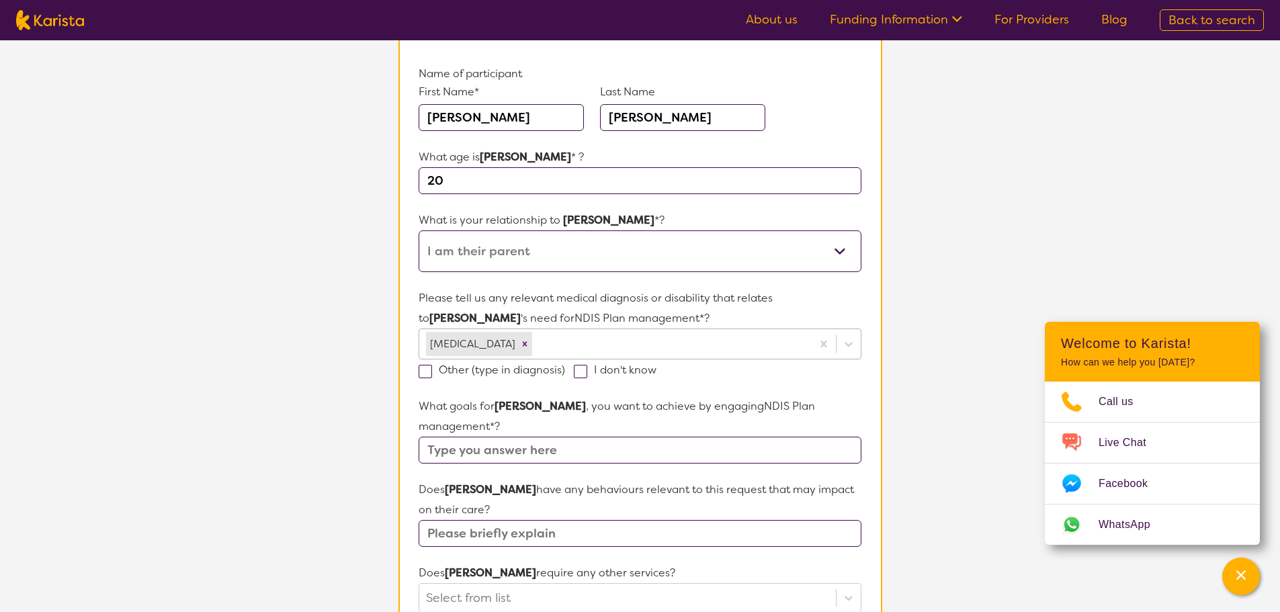
click at [535, 339] on div at bounding box center [670, 344] width 270 height 23
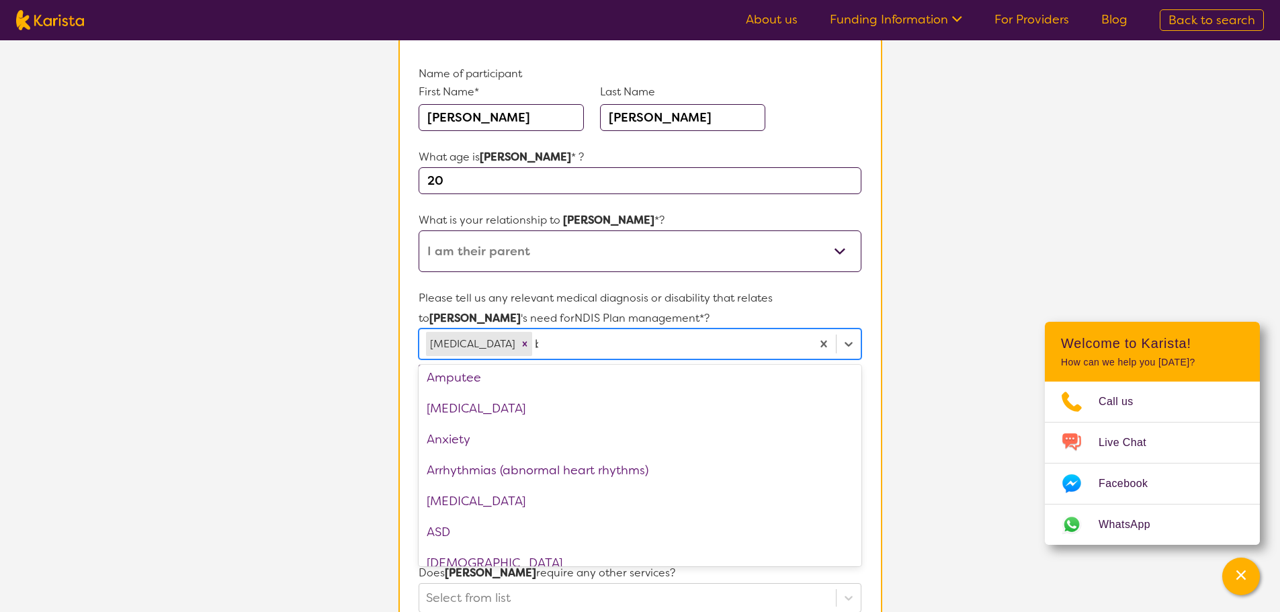
scroll to position [0, 0]
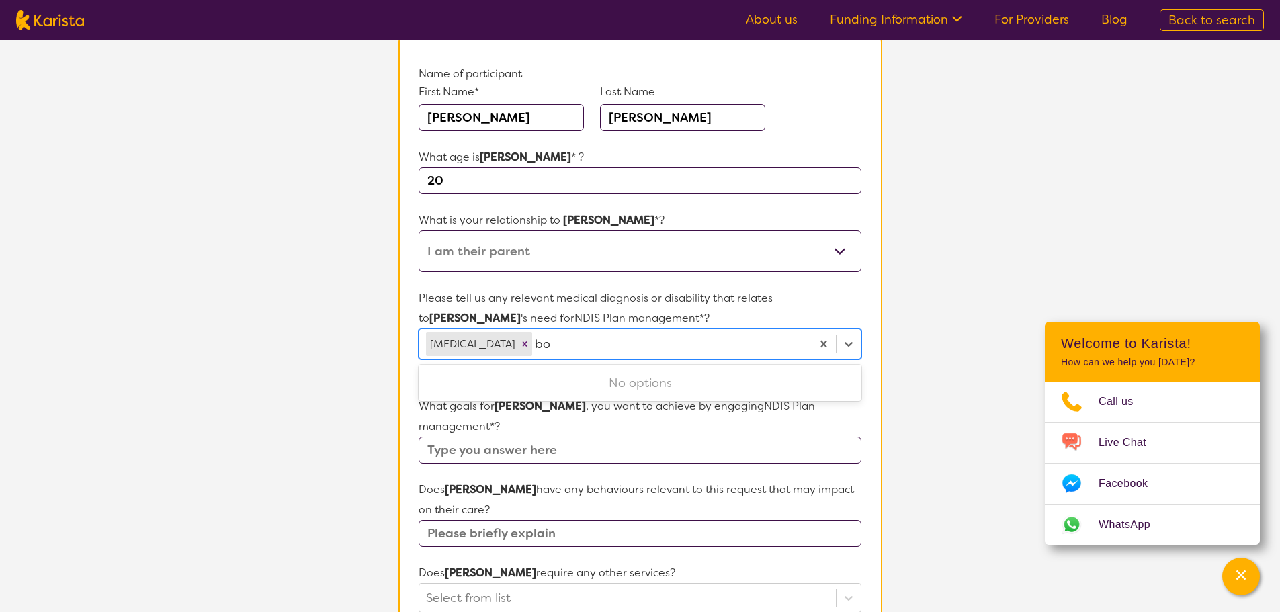
type input "b"
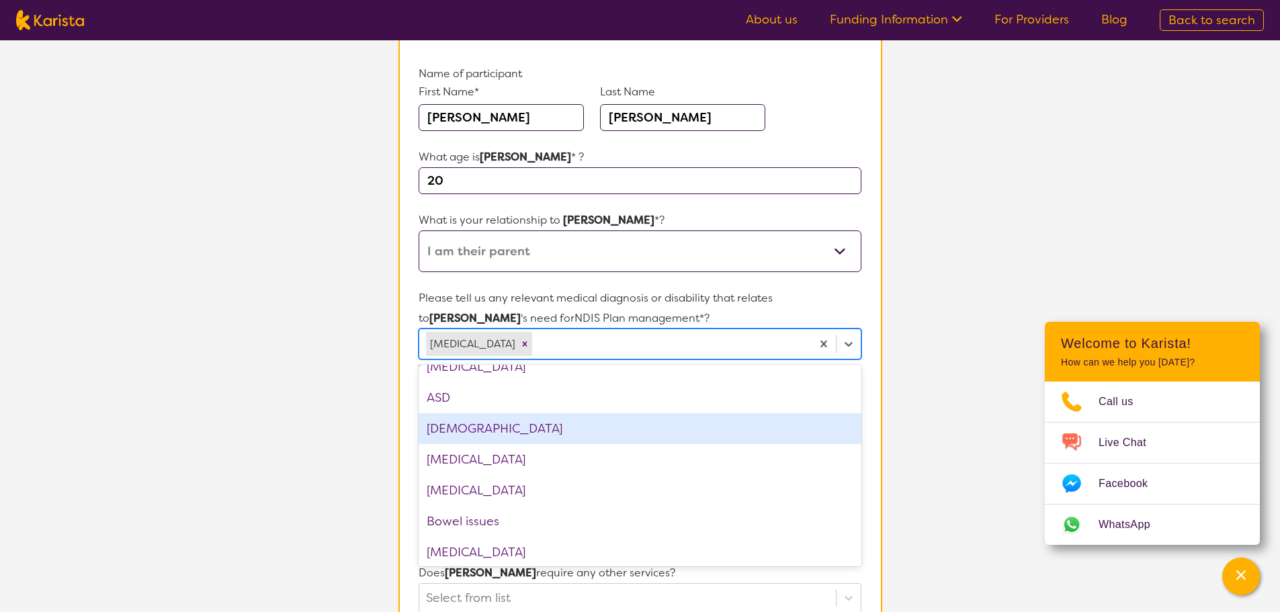
scroll to position [269, 0]
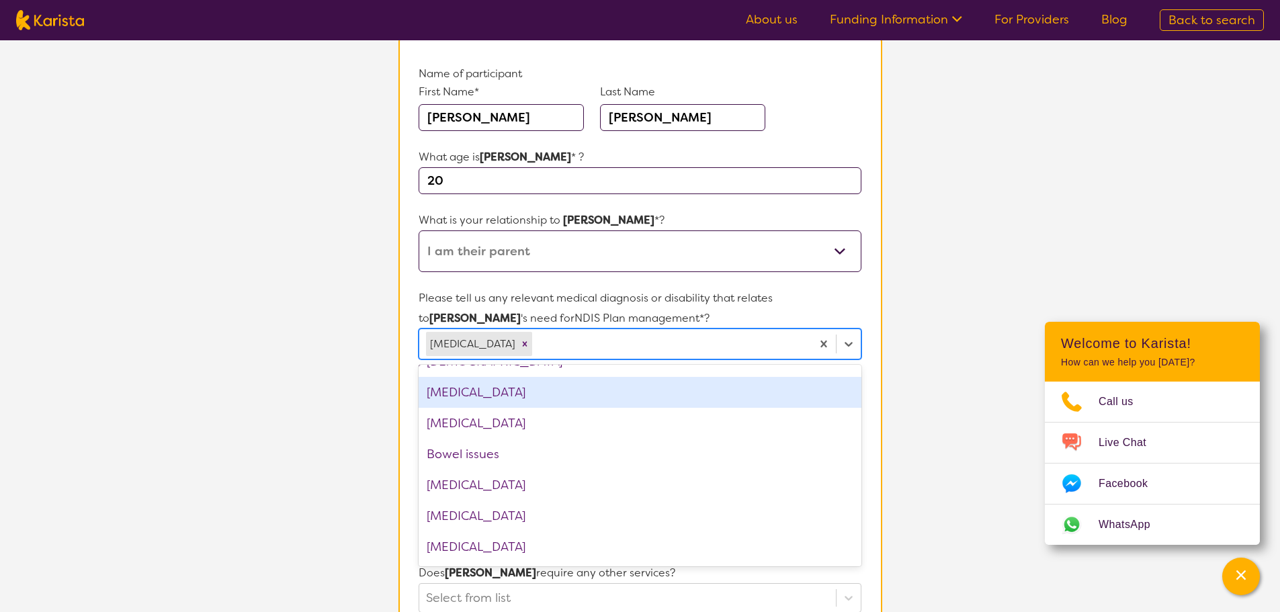
click at [542, 392] on div "Autism Spectrum Disorder" at bounding box center [640, 392] width 442 height 31
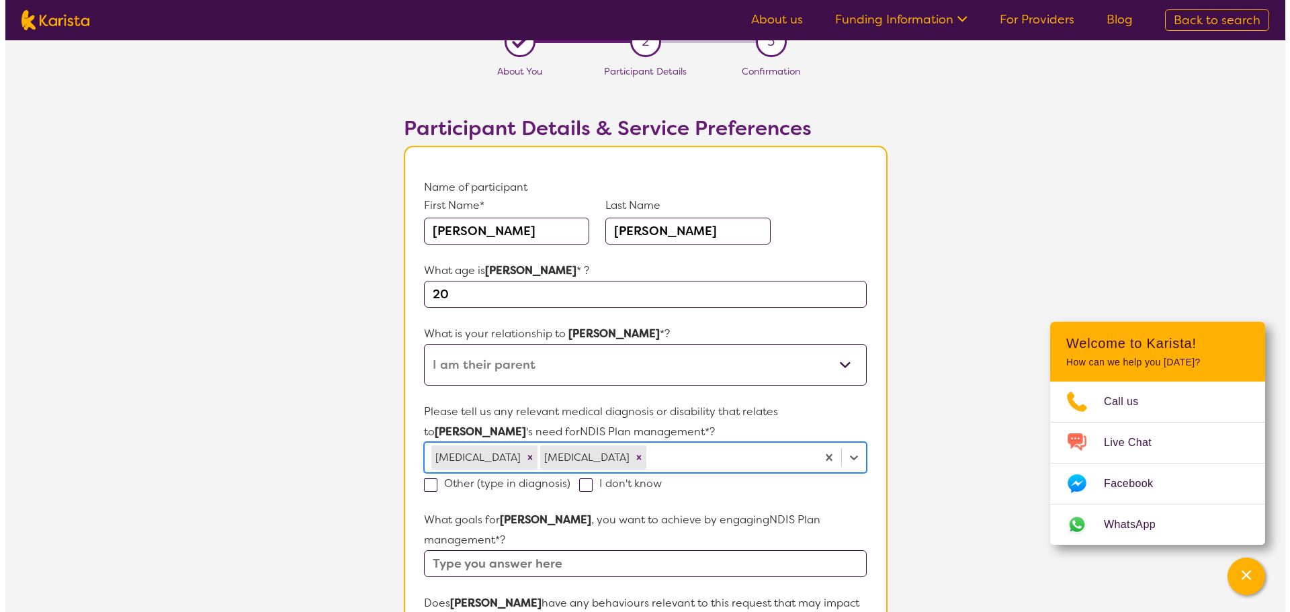
scroll to position [0, 0]
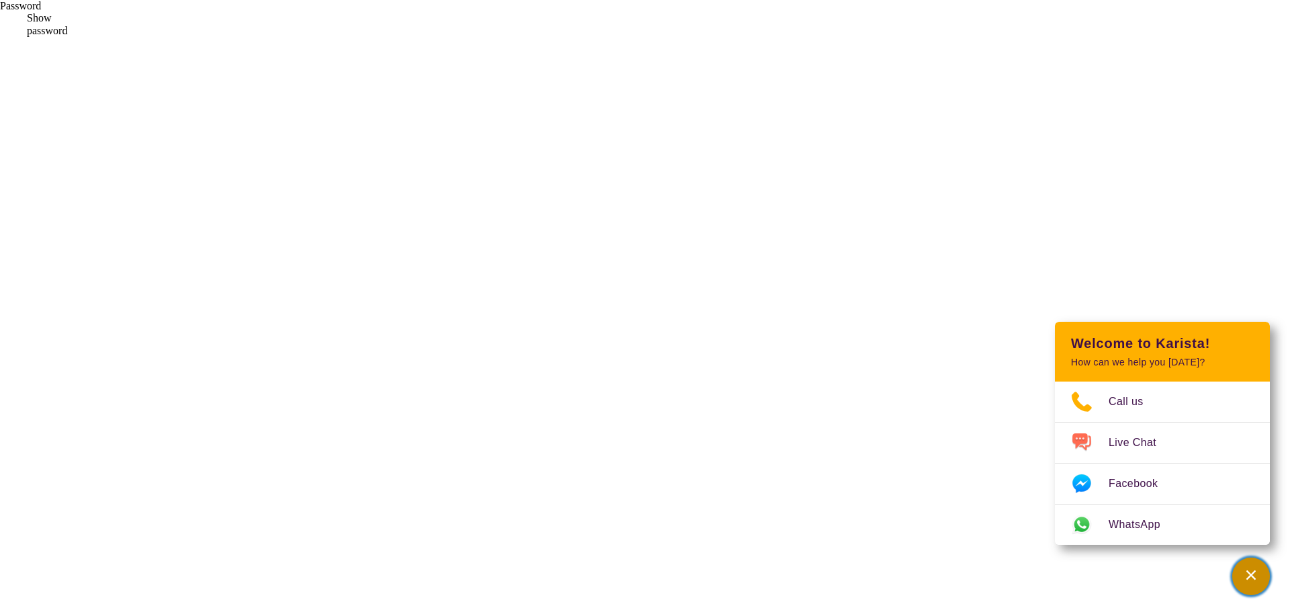
click at [1261, 572] on div "Channel Menu" at bounding box center [1251, 577] width 27 height 30
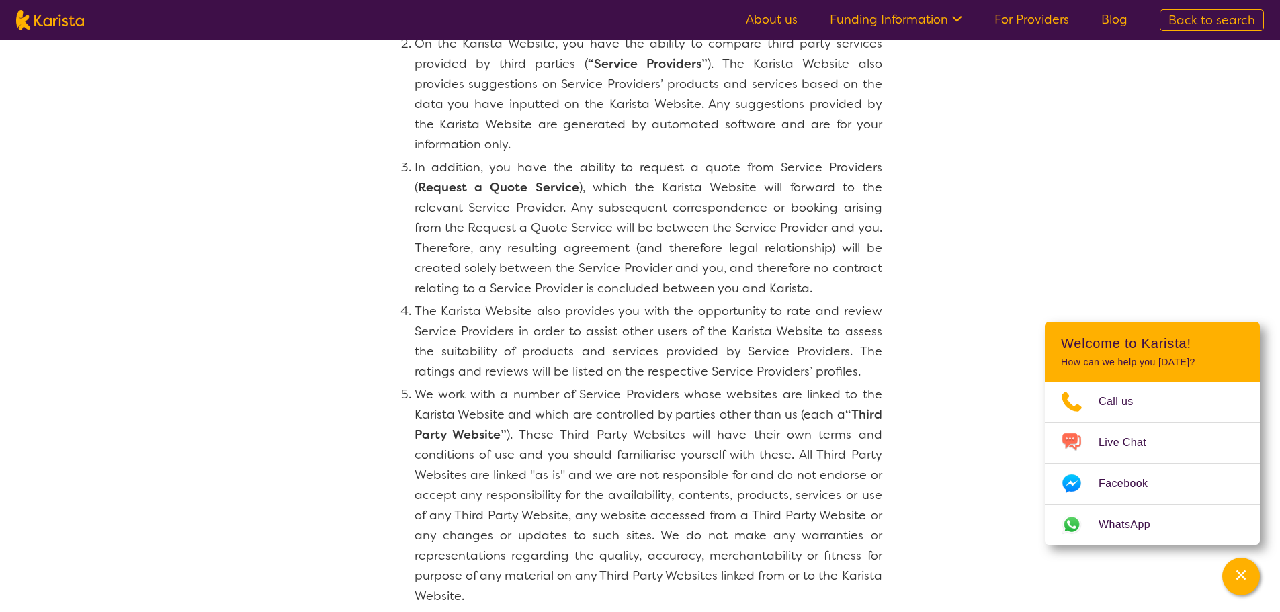
scroll to position [202, 0]
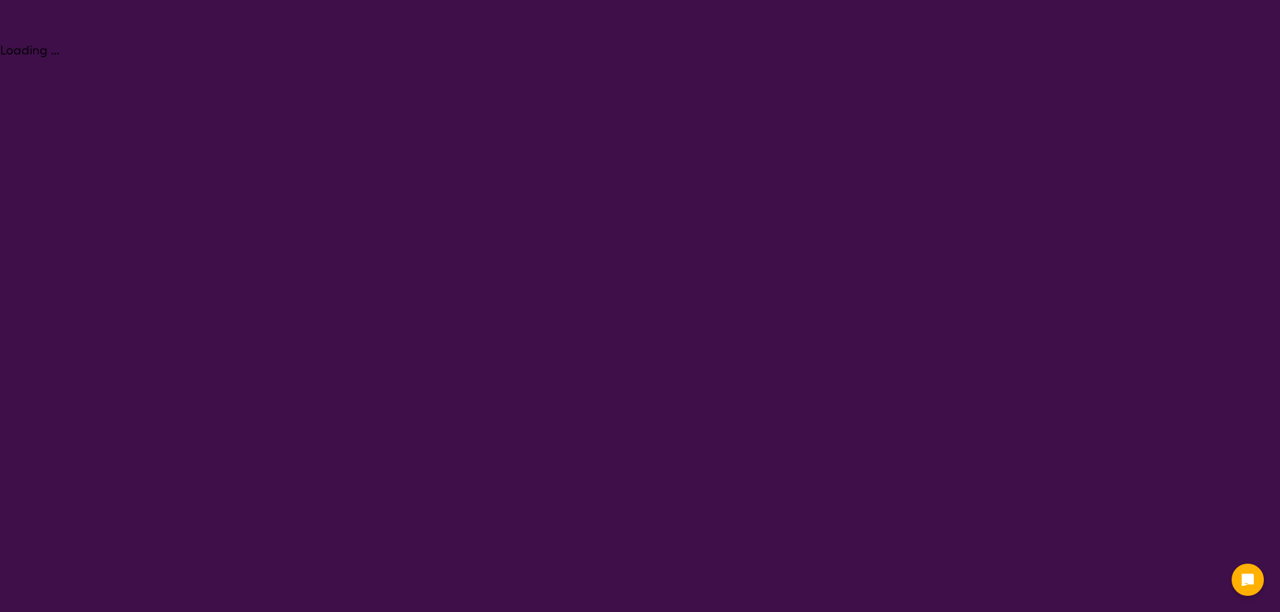
select select "NDIS Plan management"
select select "AD"
select select "NDIS"
select select "NDIS Plan management"
select select "AD"
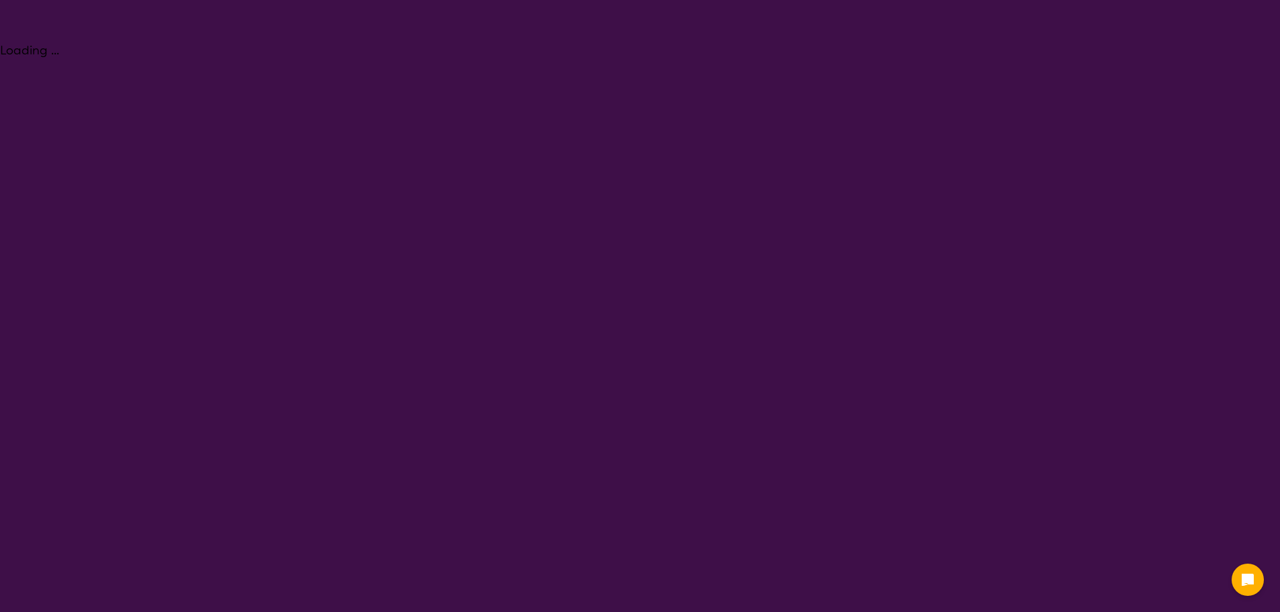
select select "NDIS"
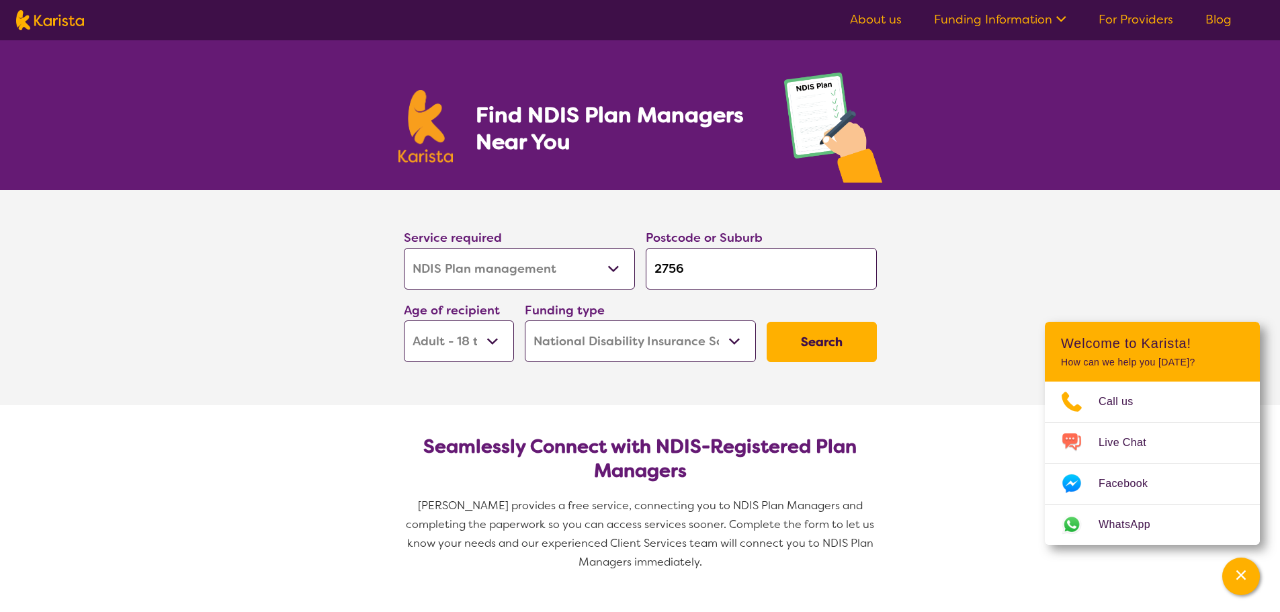
click at [798, 339] on button "Search" at bounding box center [822, 342] width 110 height 40
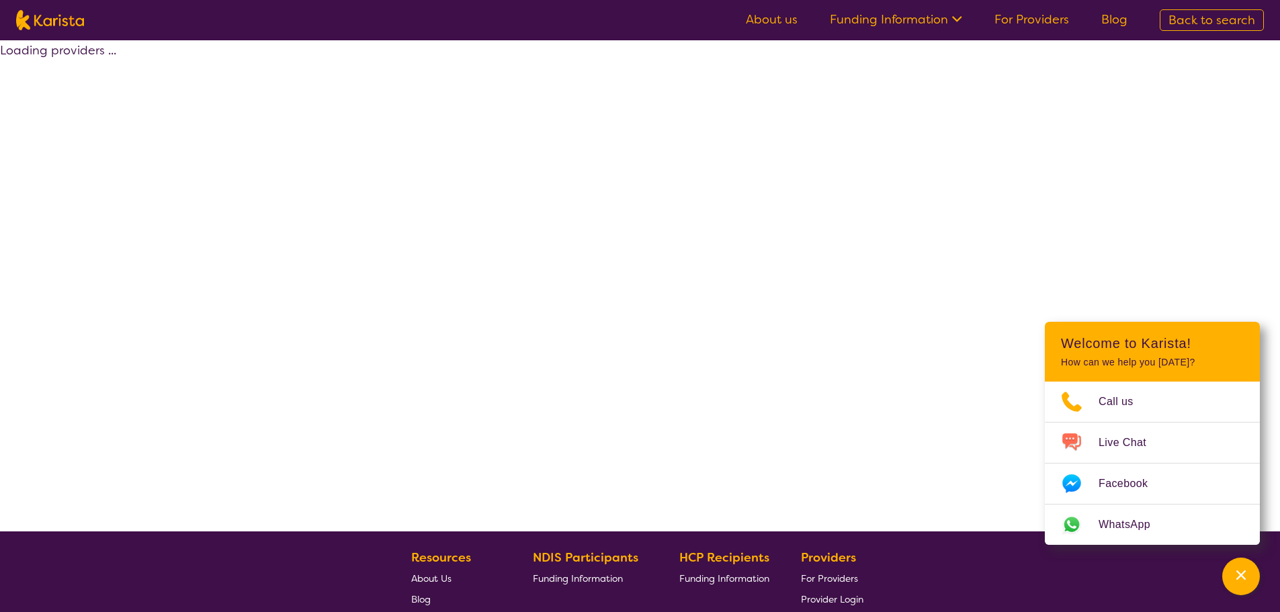
select select "by_score"
